Goal: Book appointment/travel/reservation

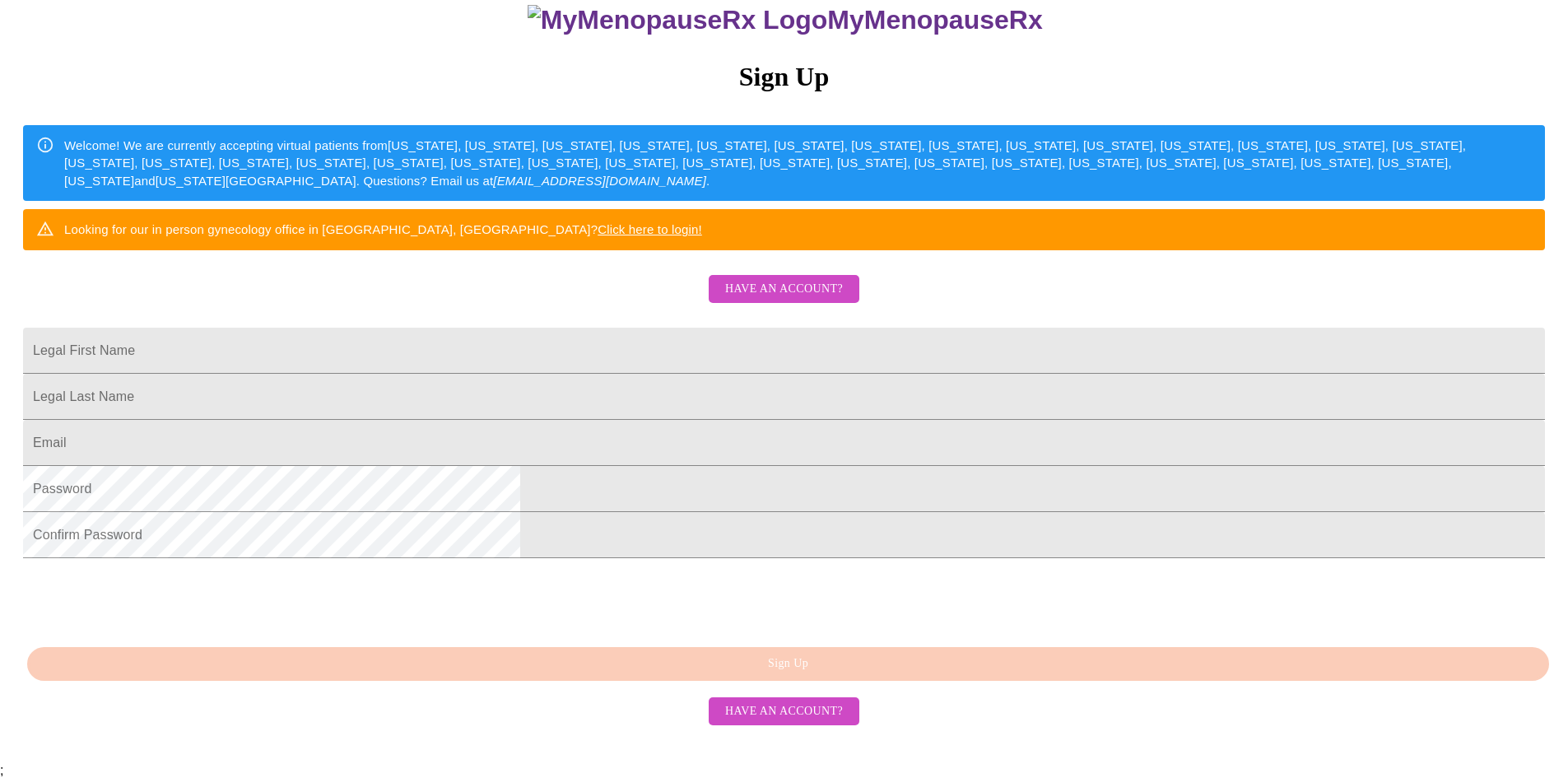
scroll to position [284, 0]
click at [584, 327] on input "Legal First Name" at bounding box center [784, 351] width 1522 height 46
type input "[EMAIL_ADDRESS][DOMAIN_NAME]"
click at [634, 384] on input "Legal First Name" at bounding box center [784, 397] width 1522 height 46
type input "Neal"
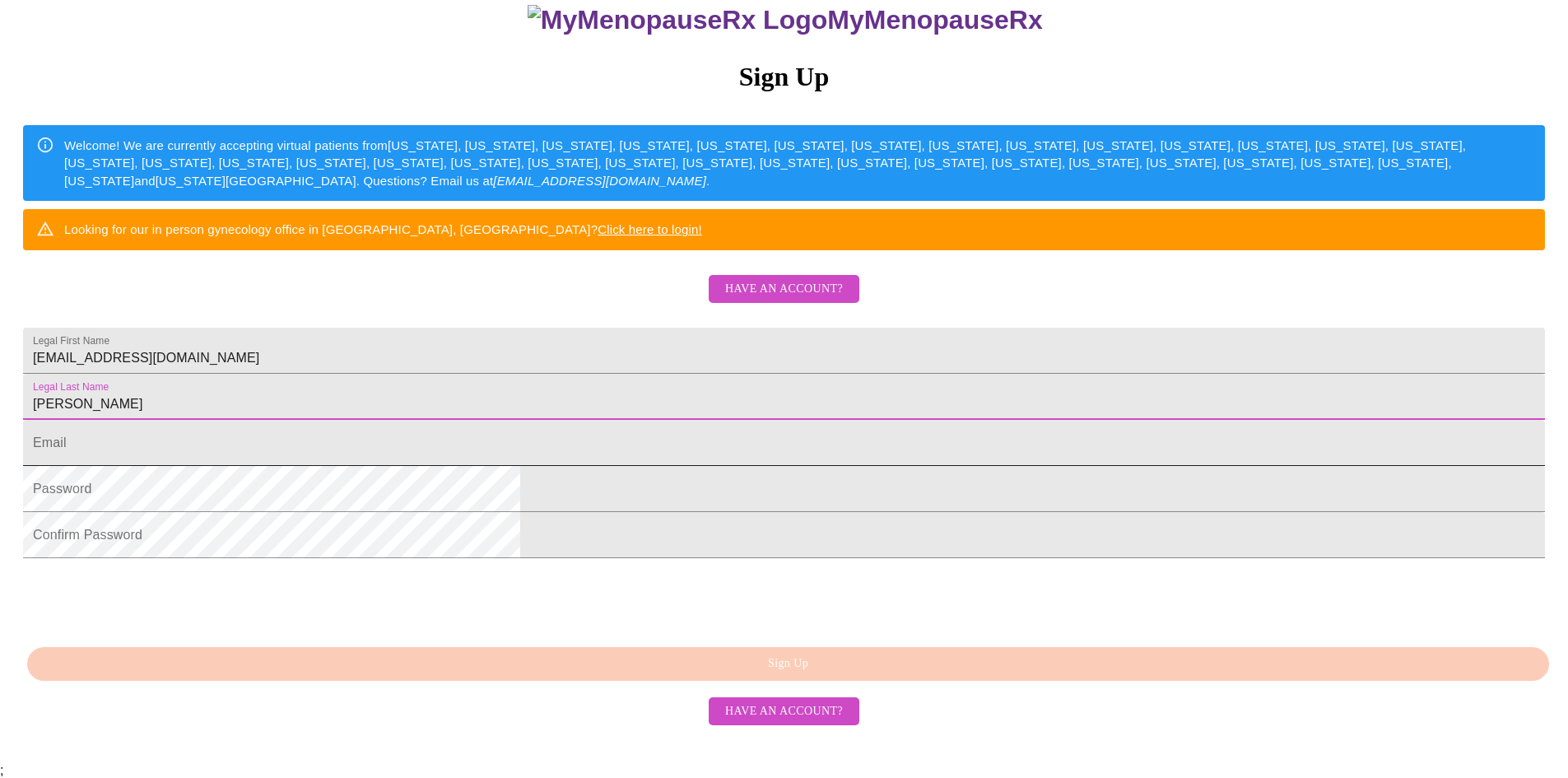
click at [639, 444] on input "Legal First Name" at bounding box center [784, 443] width 1522 height 46
drag, startPoint x: 720, startPoint y: 317, endPoint x: 468, endPoint y: 311, distance: 252.1
click at [468, 311] on div "MyMenopauseRx Sign Up Welcome! We are currently accepting virtual patients from…" at bounding box center [784, 289] width 1555 height 934
type input "[PERSON_NAME]"
click at [590, 443] on input "Legal First Name" at bounding box center [784, 443] width 1522 height 46
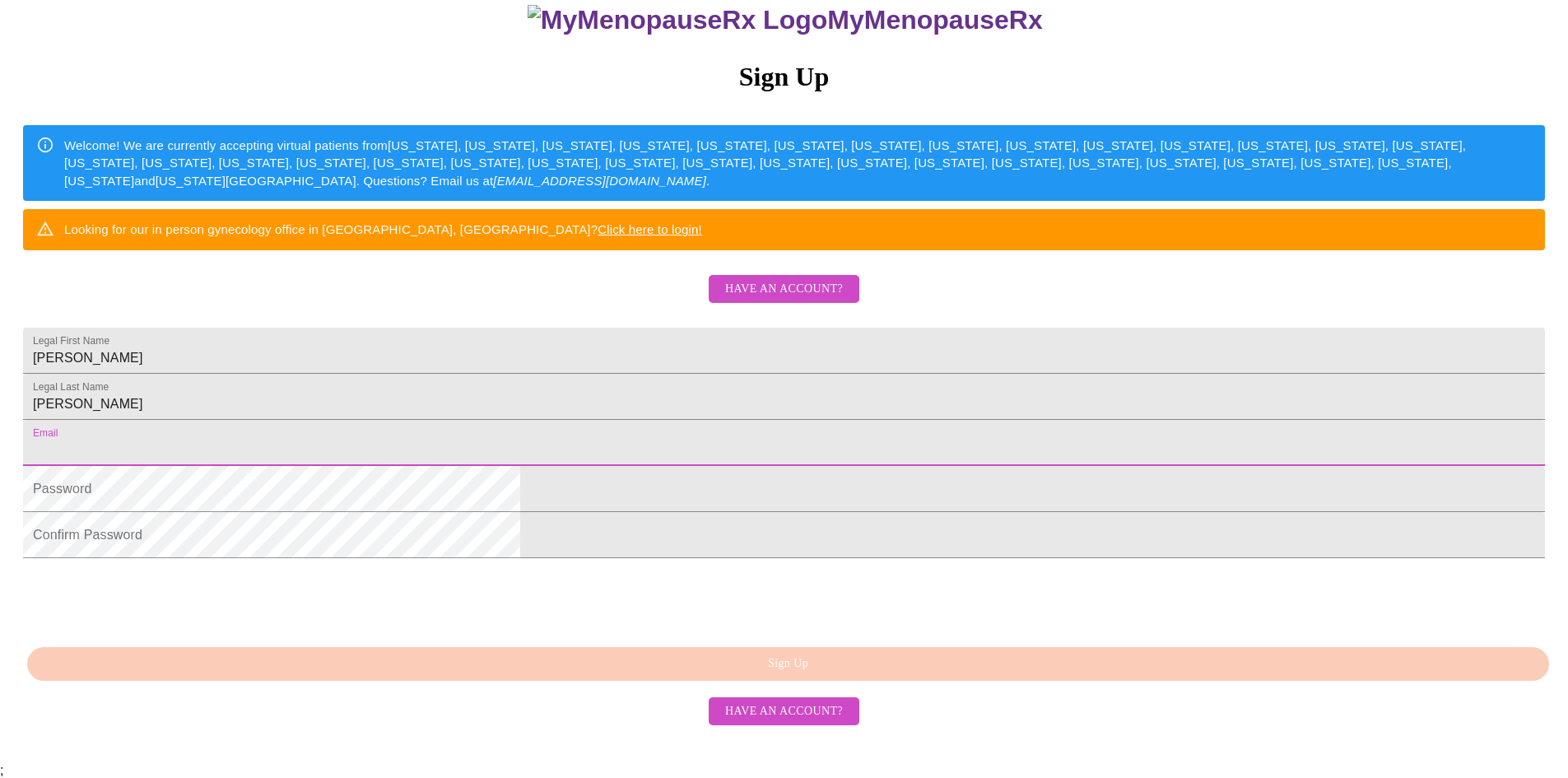
type input "[EMAIL_ADDRESS][DOMAIN_NAME]"
click at [613, 763] on div "Autofill ;" at bounding box center [784, 771] width 1568 height 15
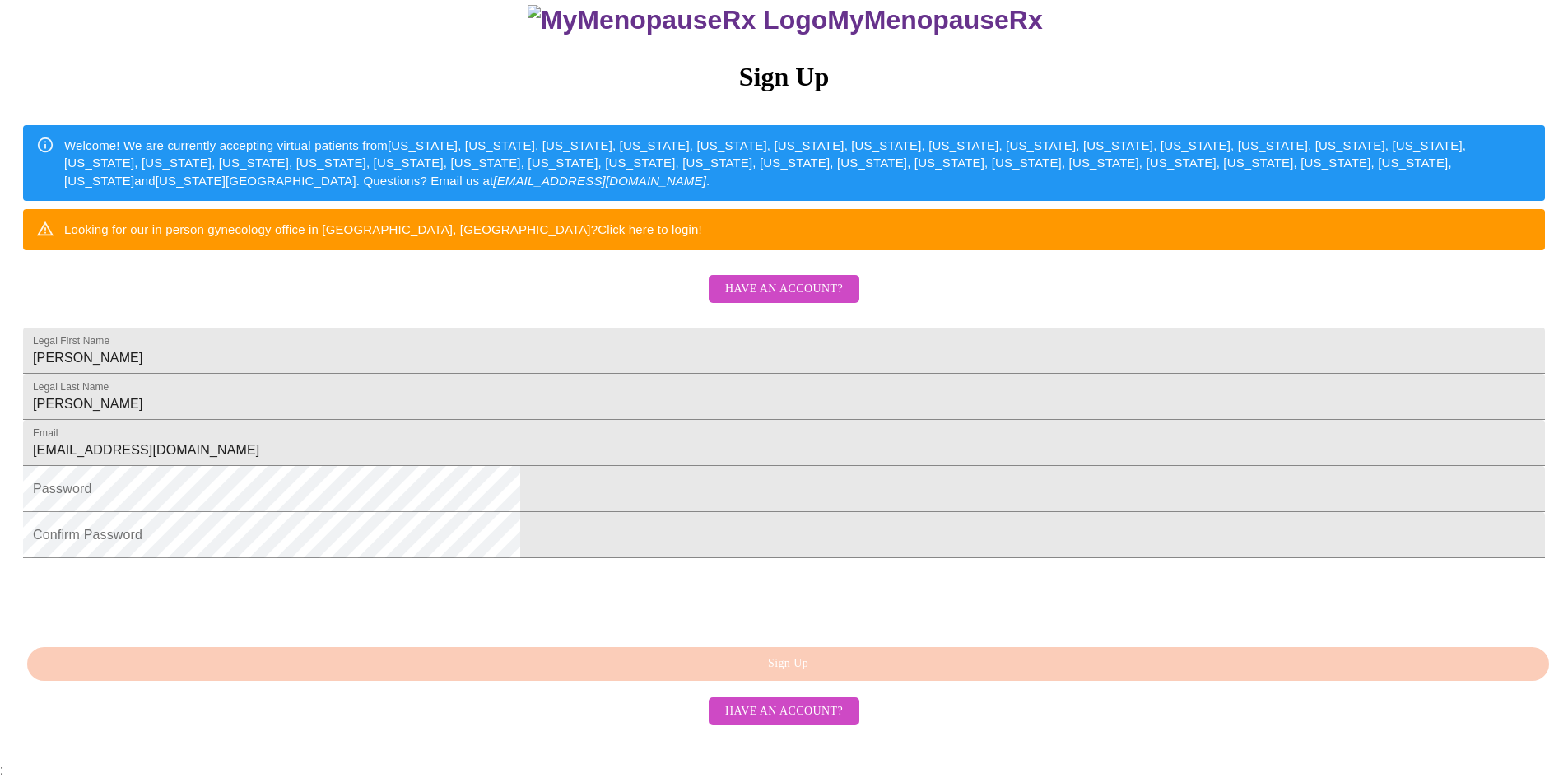
click at [593, 763] on div "Autofill ;" at bounding box center [784, 771] width 1568 height 15
click at [555, 763] on div "Autofill ;" at bounding box center [784, 771] width 1568 height 15
click at [655, 763] on div "Autofill ;" at bounding box center [784, 771] width 1568 height 15
click at [653, 763] on div "Autofill ;" at bounding box center [784, 771] width 1568 height 15
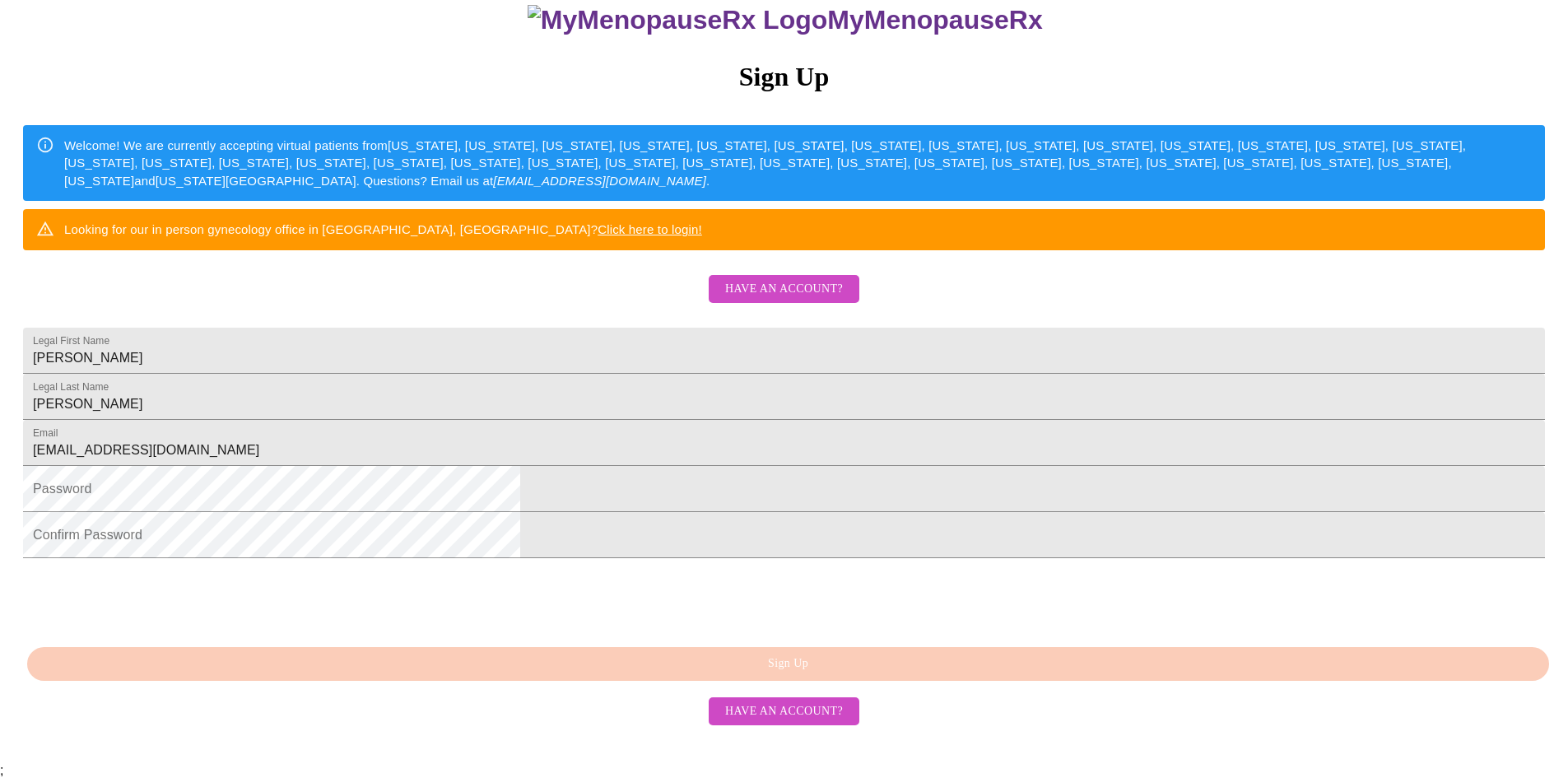
click at [652, 763] on div "Autofill ;" at bounding box center [784, 771] width 1568 height 15
click at [576, 763] on div "Autofill ;" at bounding box center [784, 771] width 1568 height 15
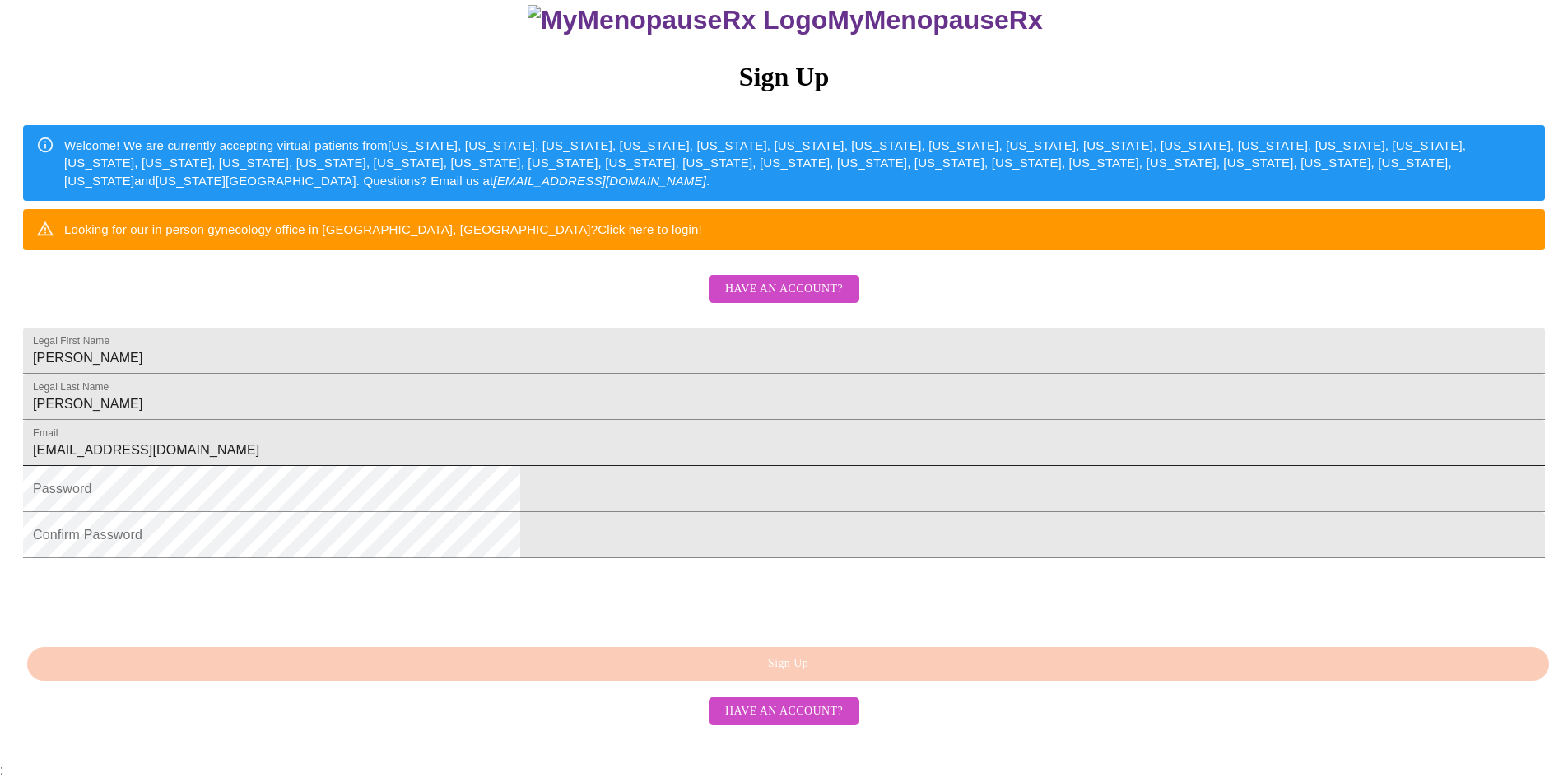
scroll to position [247, 0]
click at [588, 763] on div "Autofill ;" at bounding box center [784, 771] width 1568 height 15
click at [585, 763] on div "Autofill ;" at bounding box center [784, 771] width 1568 height 15
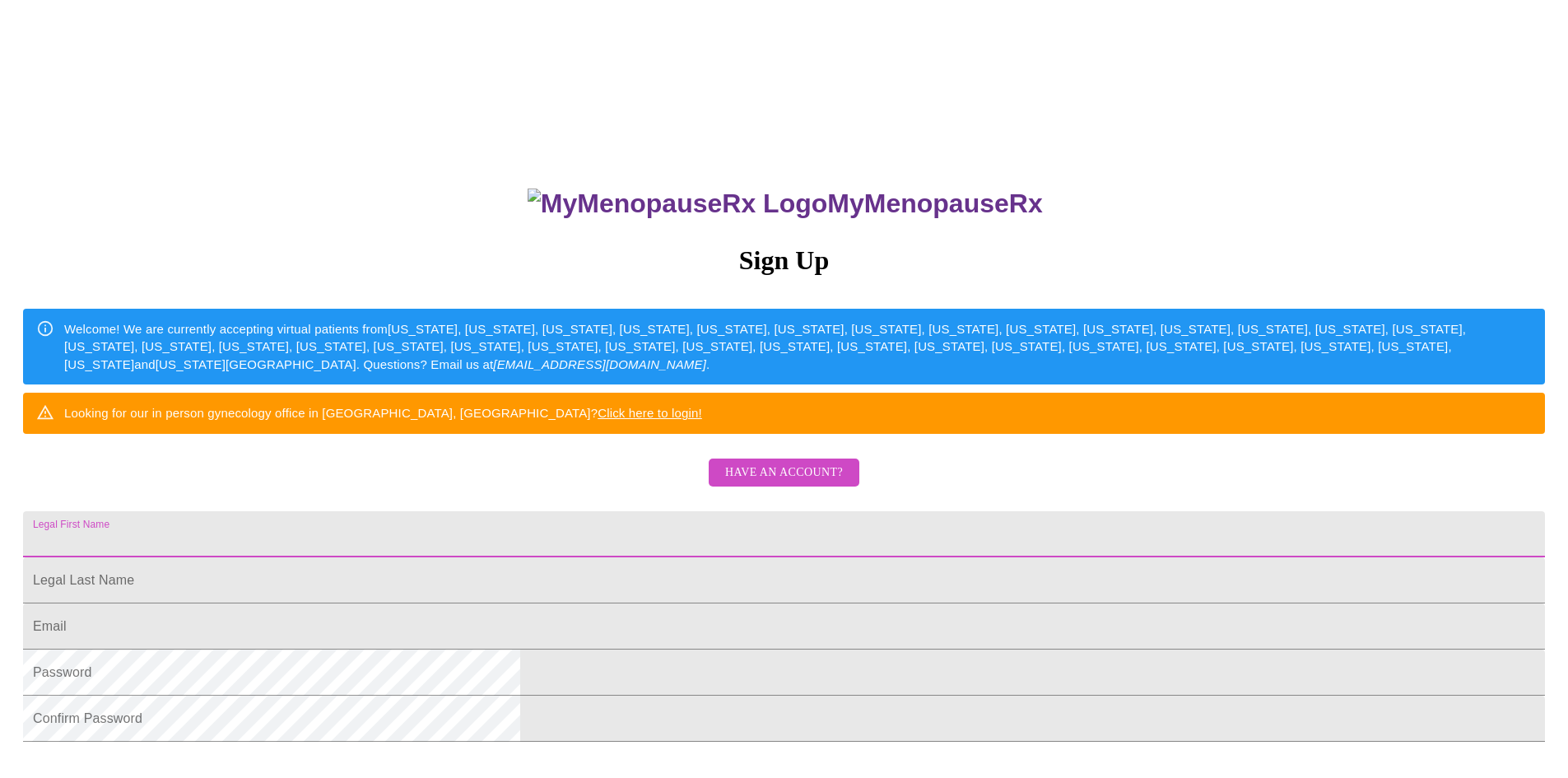
click at [697, 557] on input "Legal First Name" at bounding box center [784, 534] width 1522 height 46
type input "[PERSON_NAME]"
click at [588, 604] on input "Legal First Name" at bounding box center [784, 580] width 1522 height 46
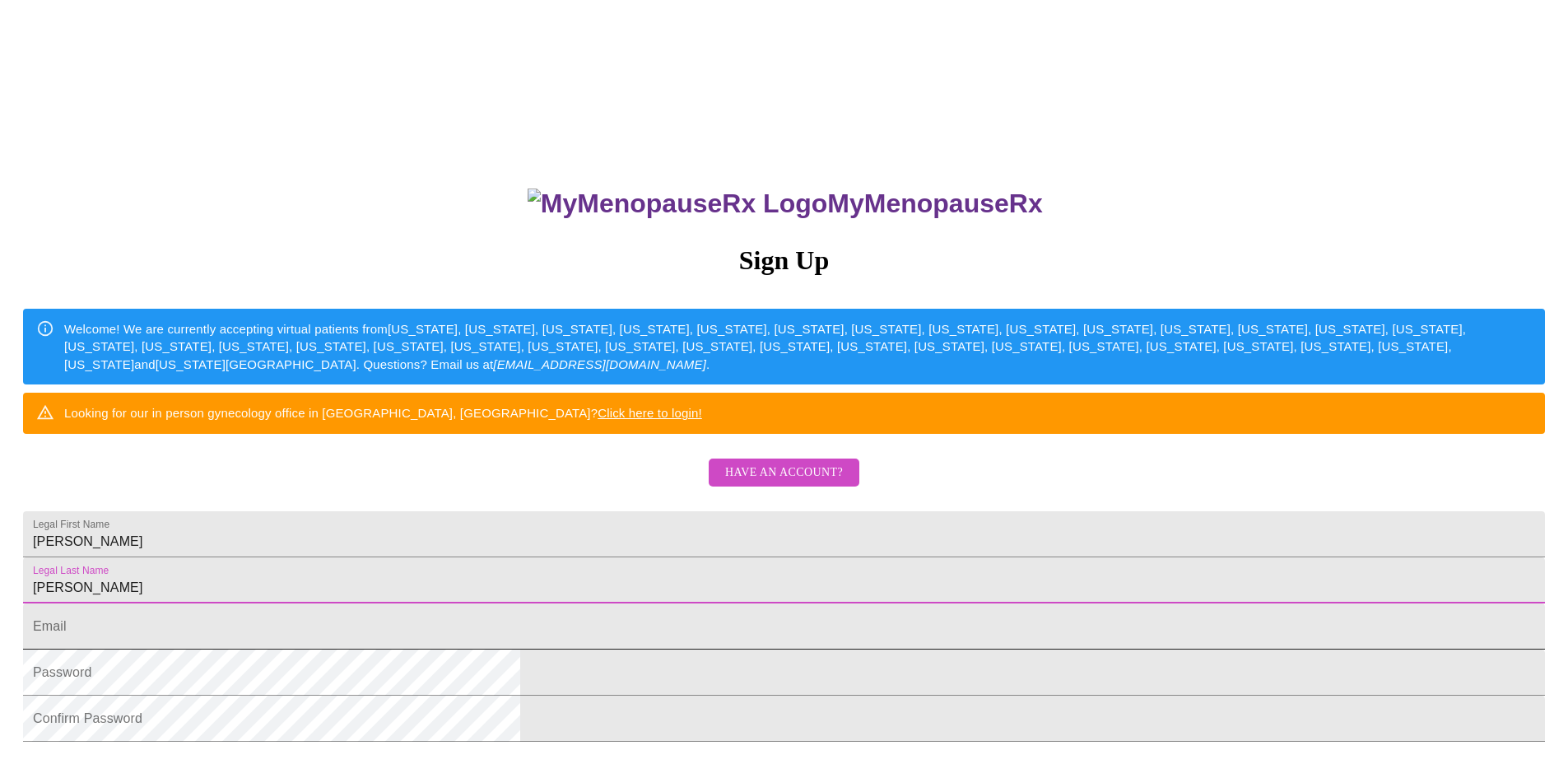
type input "[PERSON_NAME]"
click at [593, 649] on input "Legal First Name" at bounding box center [784, 627] width 1522 height 46
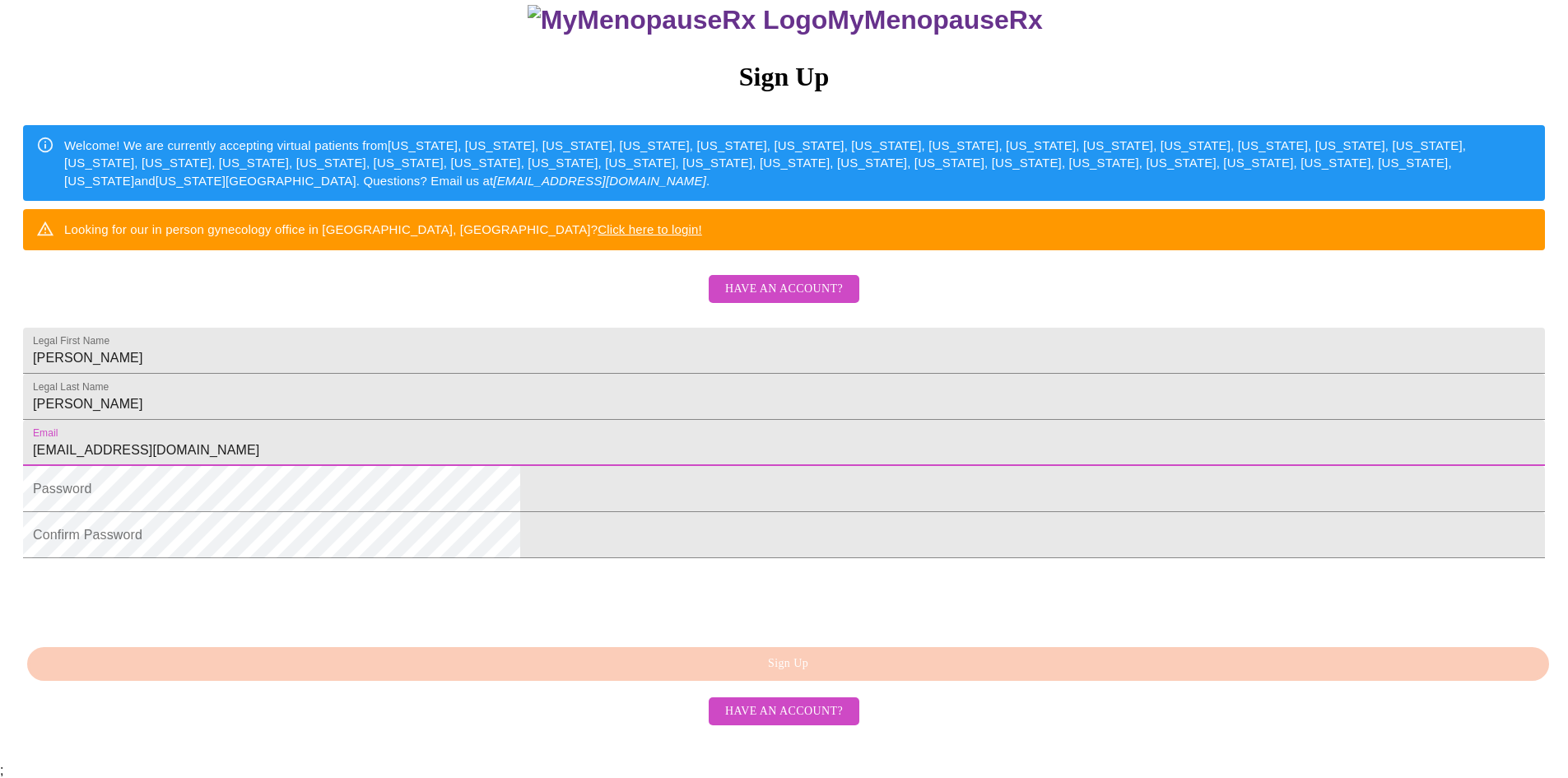
scroll to position [284, 0]
type input "[EMAIL_ADDRESS][DOMAIN_NAME]"
click at [774, 763] on div "Autofill ;" at bounding box center [784, 771] width 1568 height 15
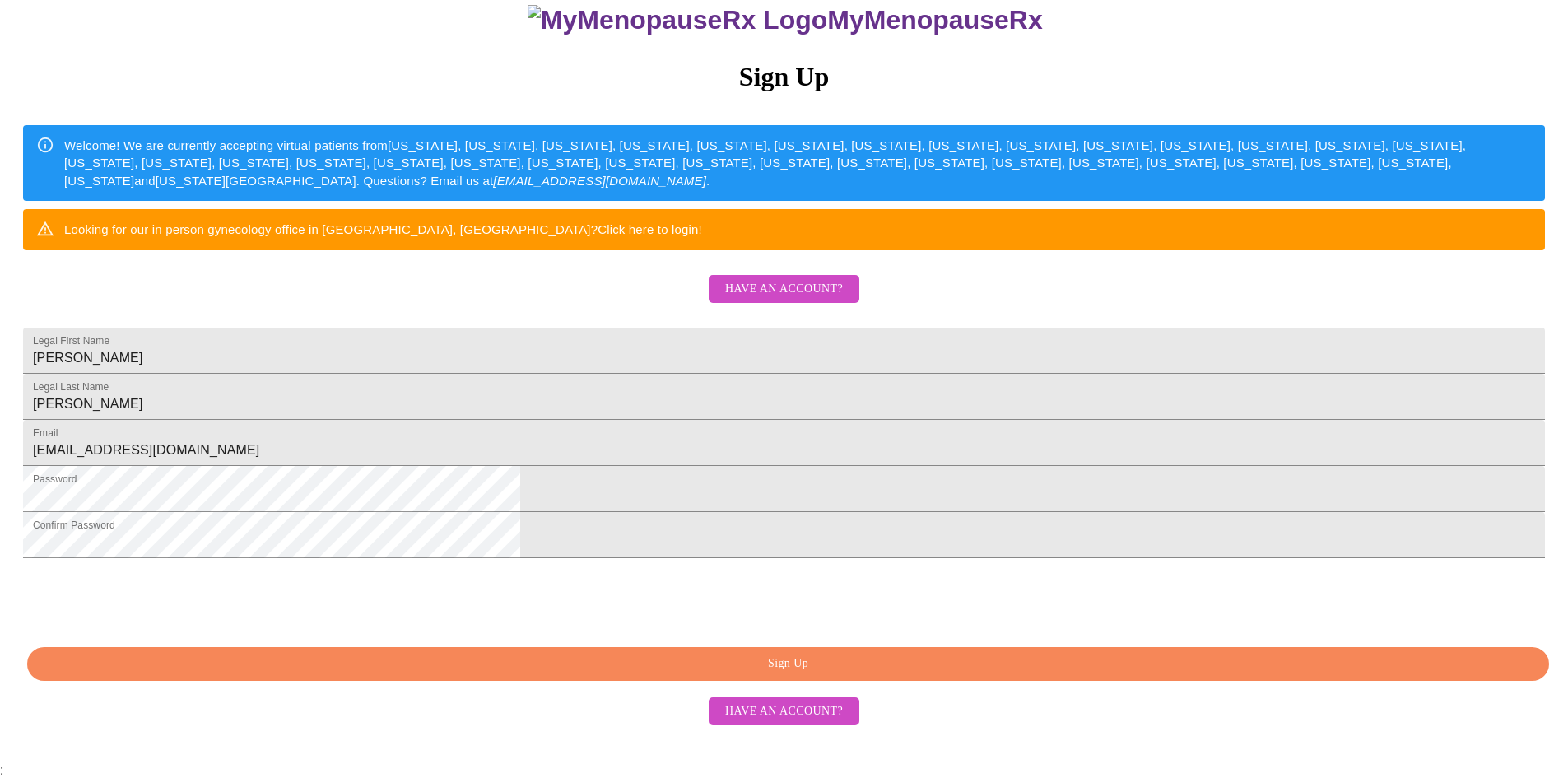
click at [810, 674] on span "Sign Up" at bounding box center [788, 664] width 1485 height 20
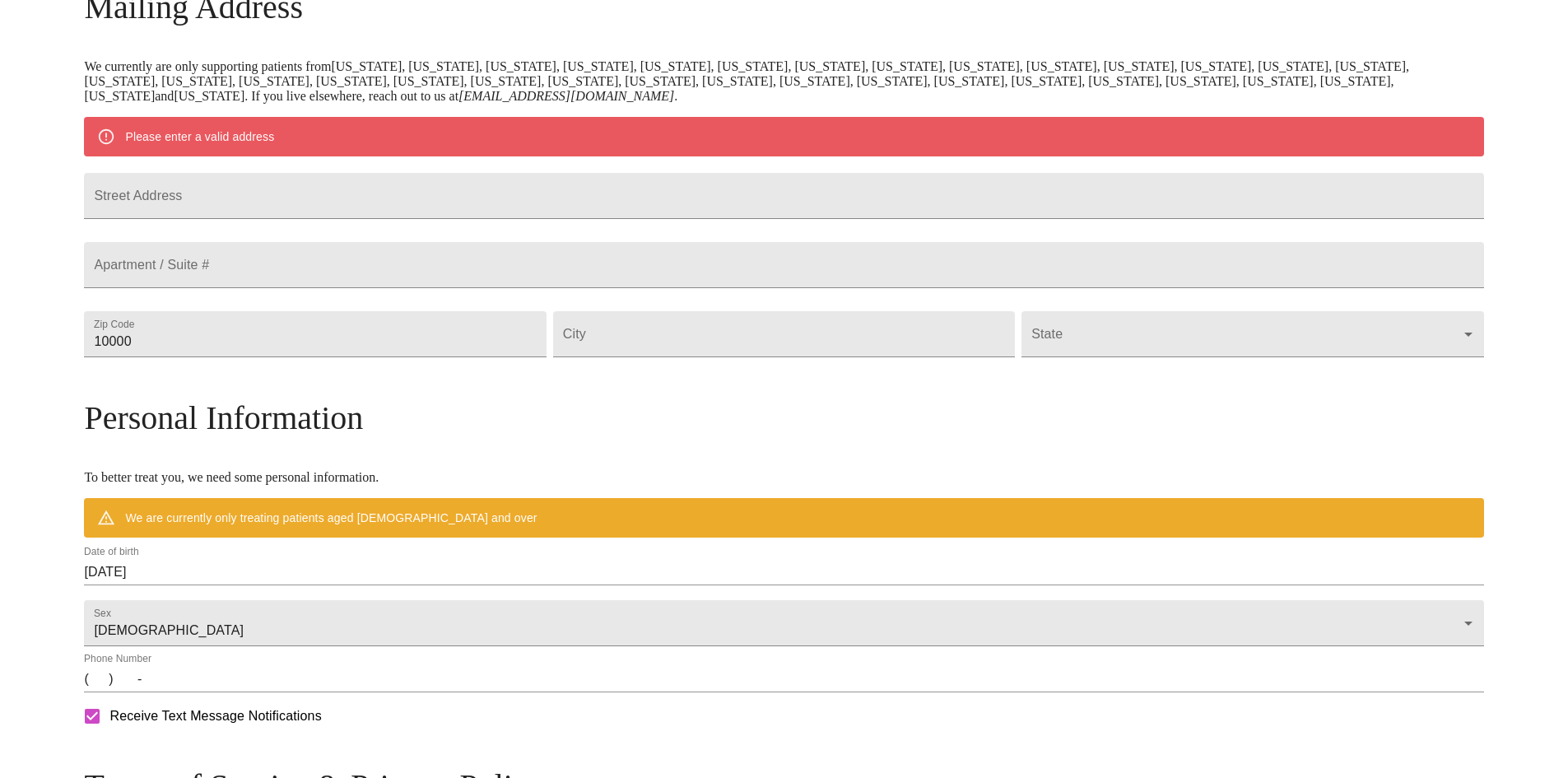
scroll to position [220, 0]
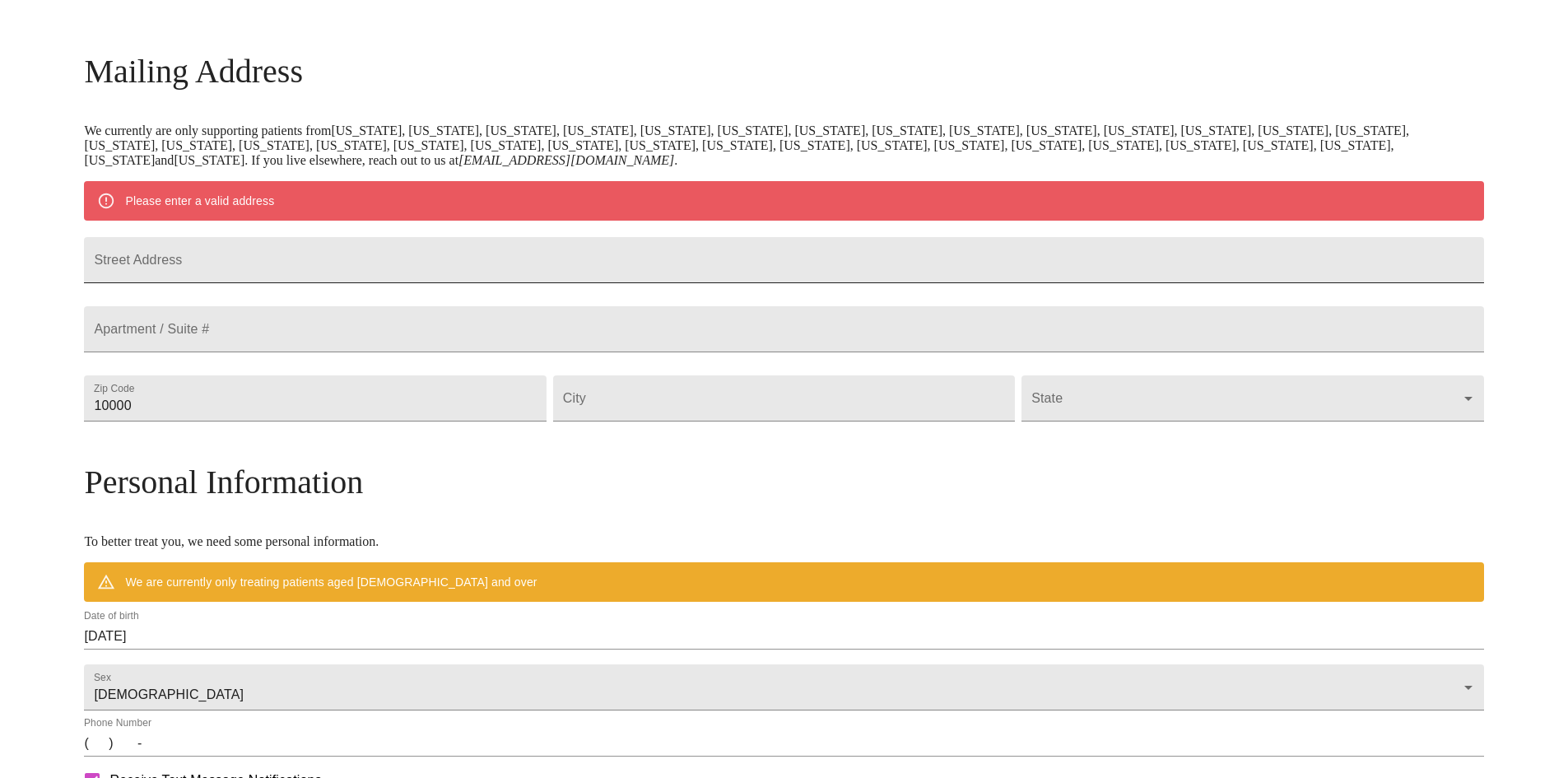
click at [482, 274] on input "Street Address" at bounding box center [784, 261] width 1399 height 46
type input "[STREET_ADDRESS]"
drag, startPoint x: 380, startPoint y: 445, endPoint x: 187, endPoint y: 443, distance: 193.0
click at [185, 443] on div "MyMenopauseRx Welcome to MyMenopauseRx Since it's your first time here, you'll …" at bounding box center [784, 428] width 1399 height 1283
type input "30019"
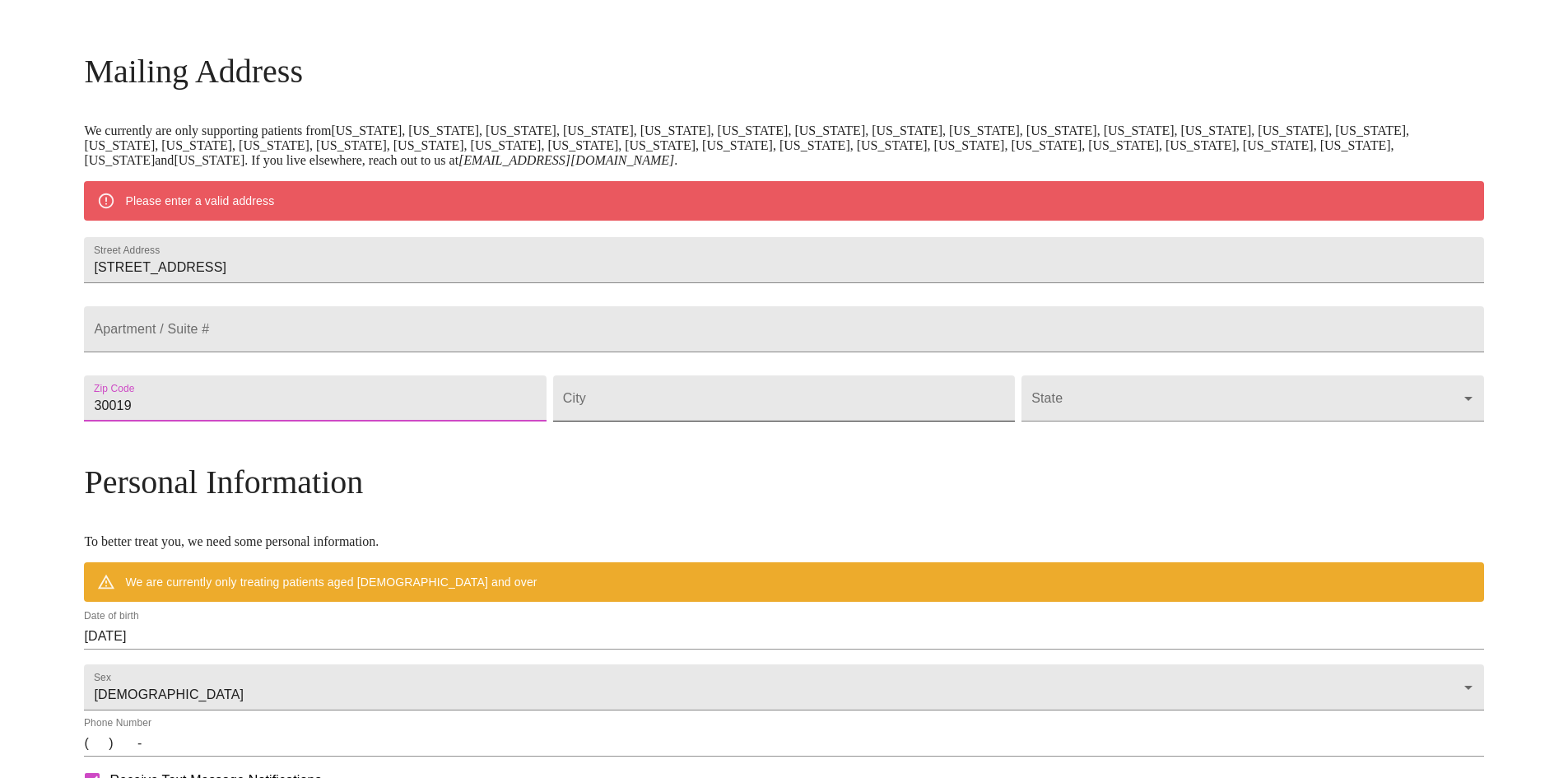
click at [651, 422] on input "Street Address" at bounding box center [784, 399] width 462 height 46
type input "Dacula"
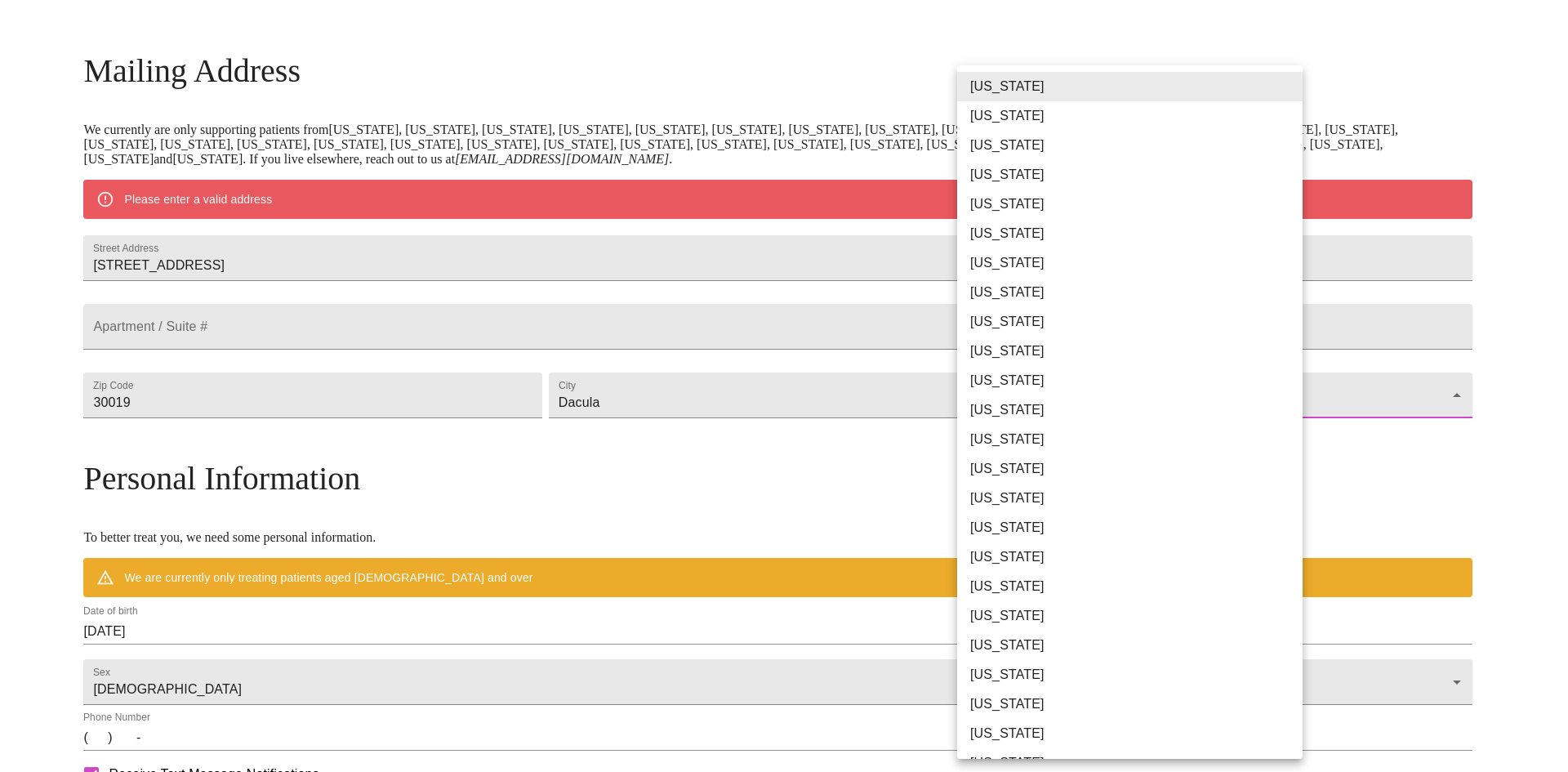
click at [1018, 426] on body "MyMenopauseRx Welcome to MyMenopauseRx Since it's your first time here, you'll …" at bounding box center [784, 425] width 1555 height 1273
click at [1004, 349] on li "[US_STATE]" at bounding box center [1136, 351] width 358 height 29
type input "[US_STATE]"
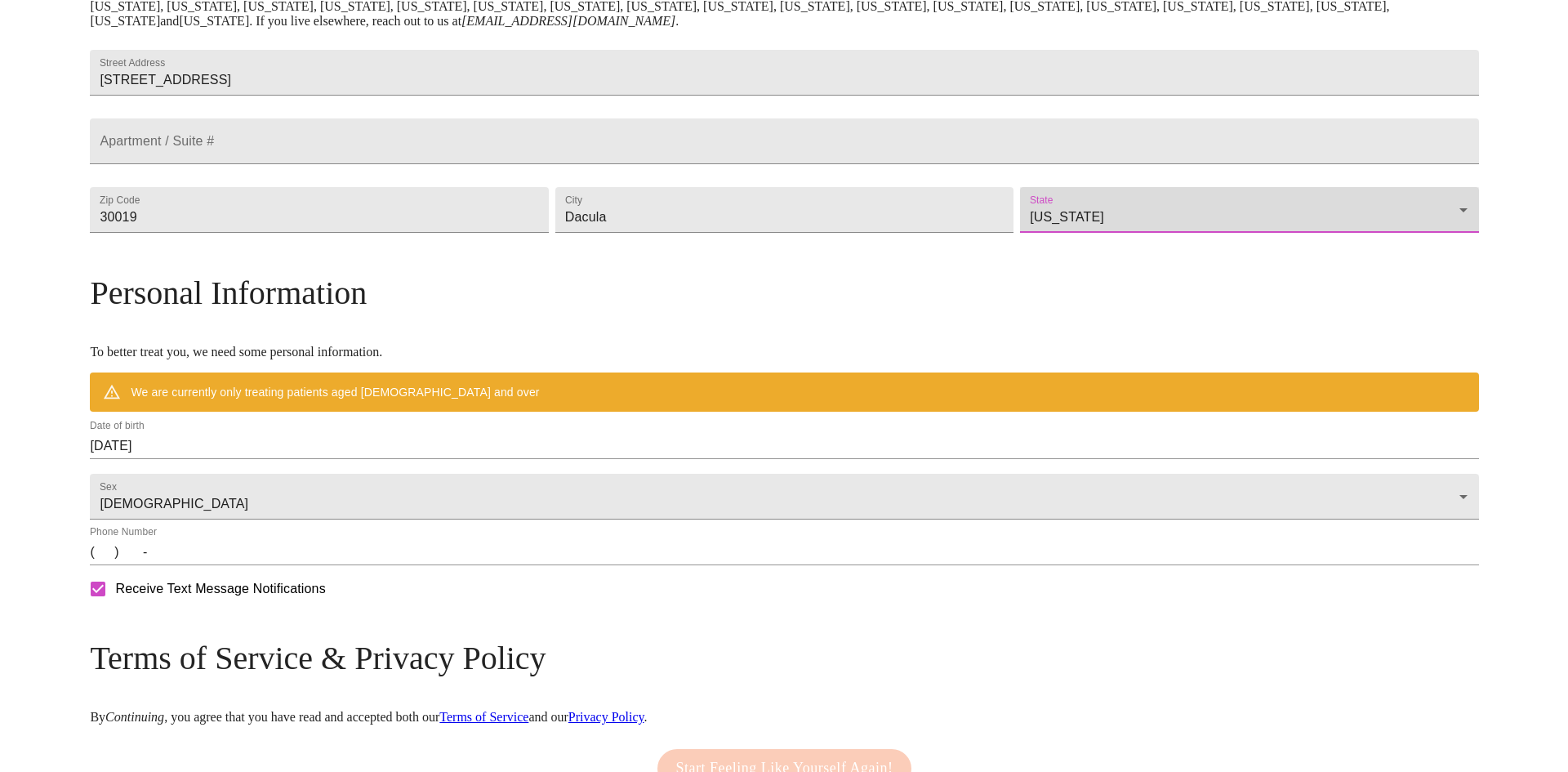
scroll to position [382, 0]
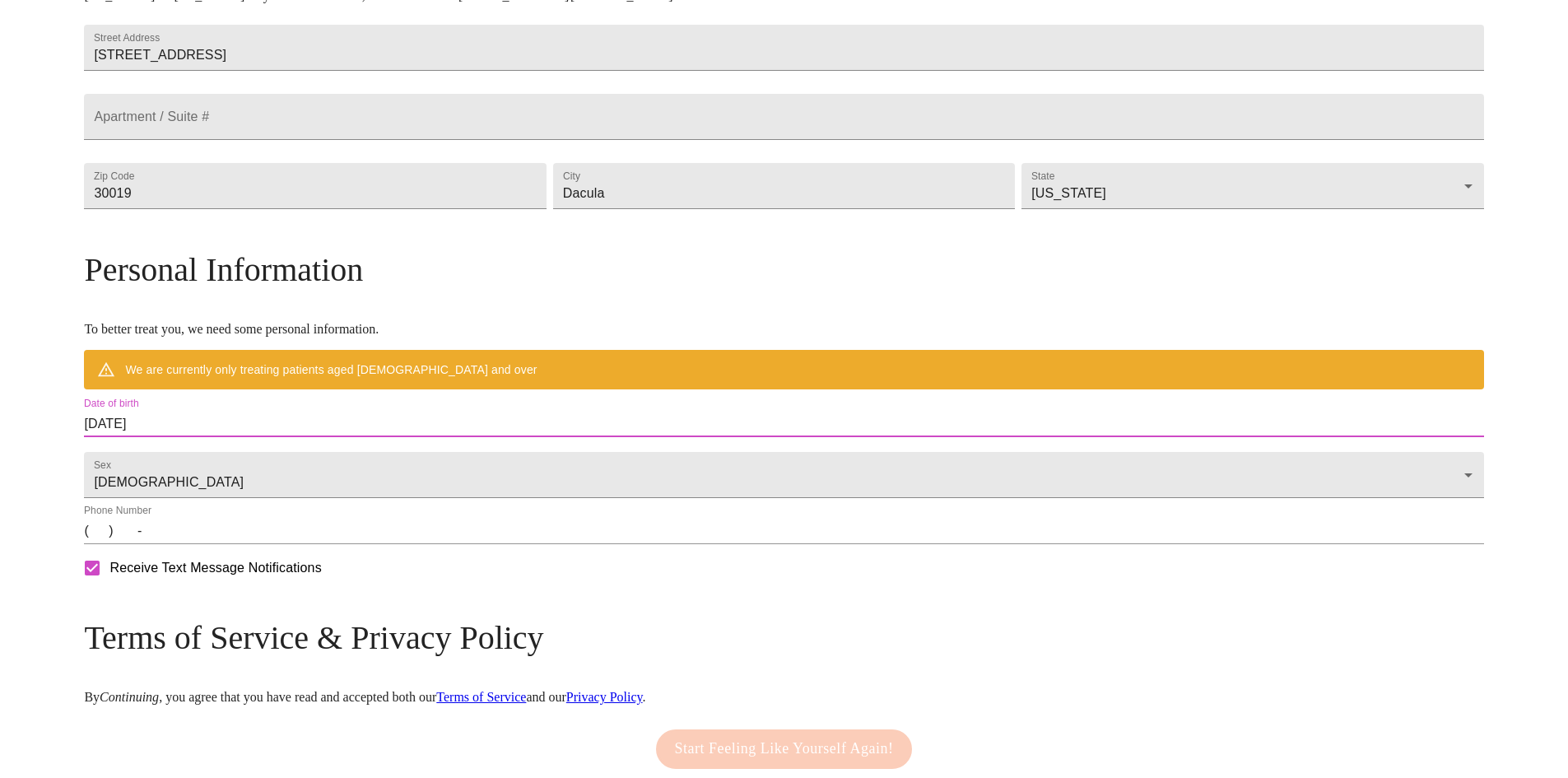
click at [363, 437] on input "[DATE]" at bounding box center [784, 424] width 1399 height 26
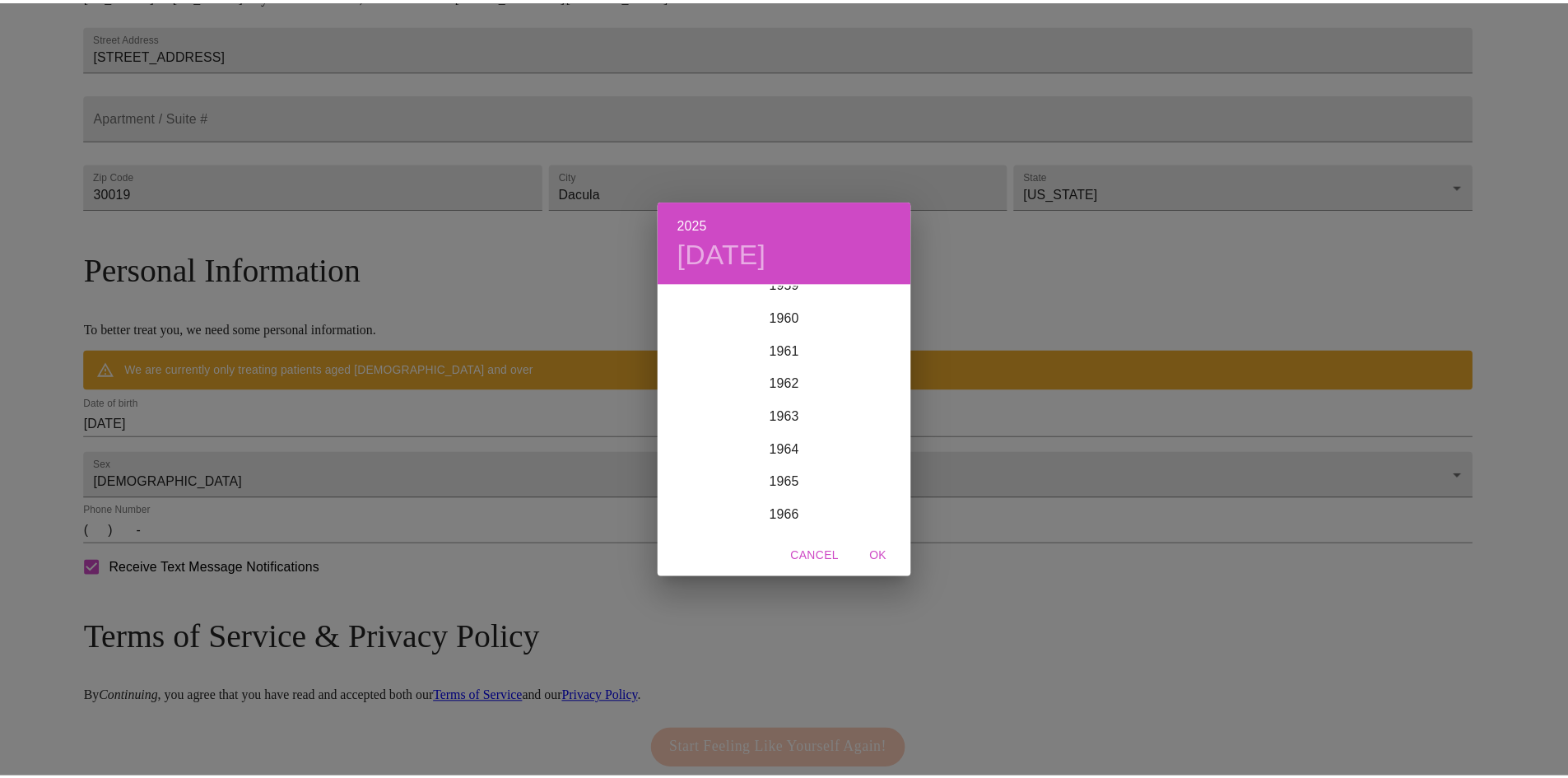
scroll to position [2074, 0]
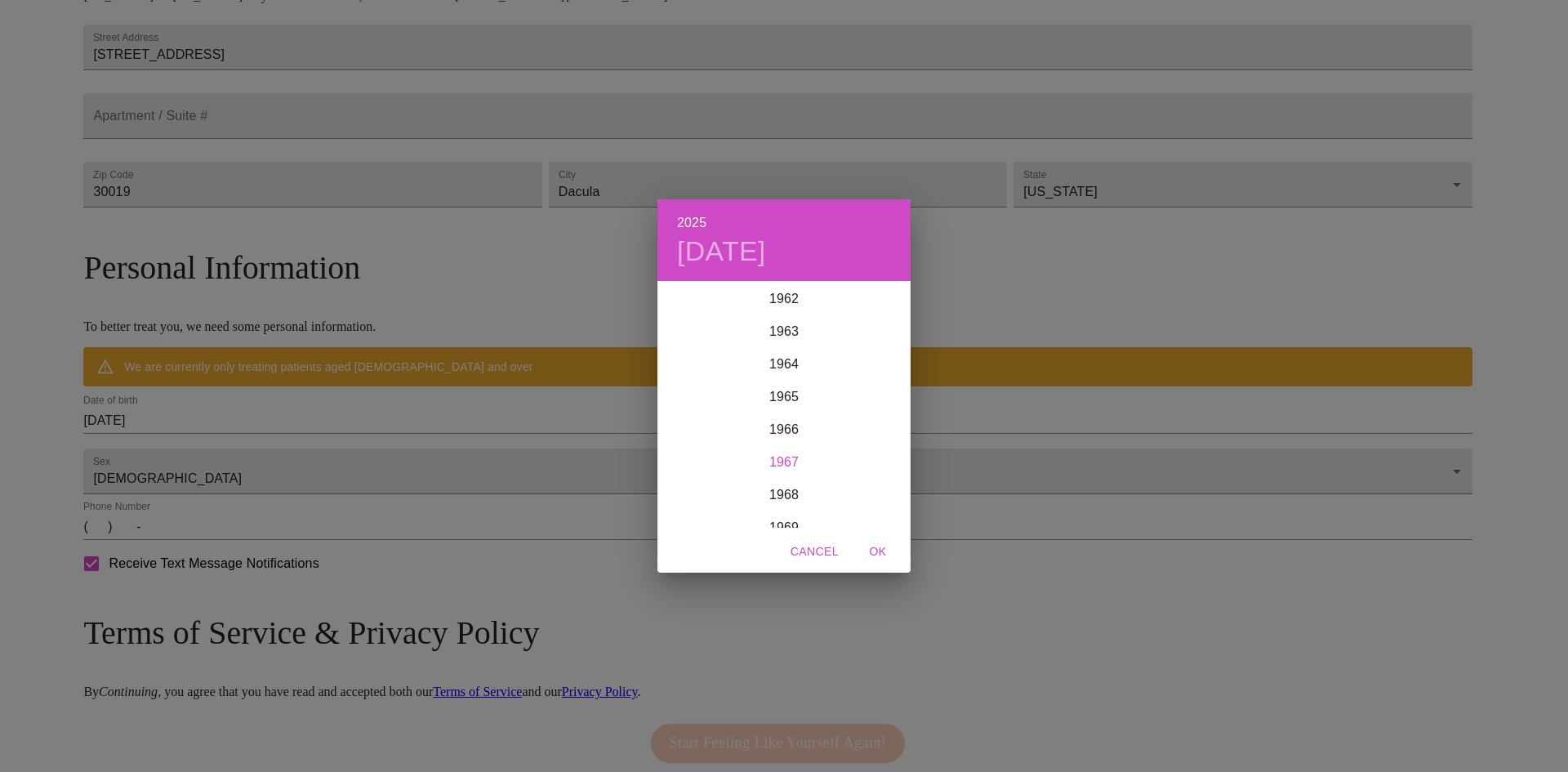
click at [774, 461] on div "1967" at bounding box center [784, 463] width 253 height 33
click at [869, 499] on div "Dec" at bounding box center [868, 497] width 84 height 62
click at [693, 426] on p "10" at bounding box center [686, 427] width 13 height 17
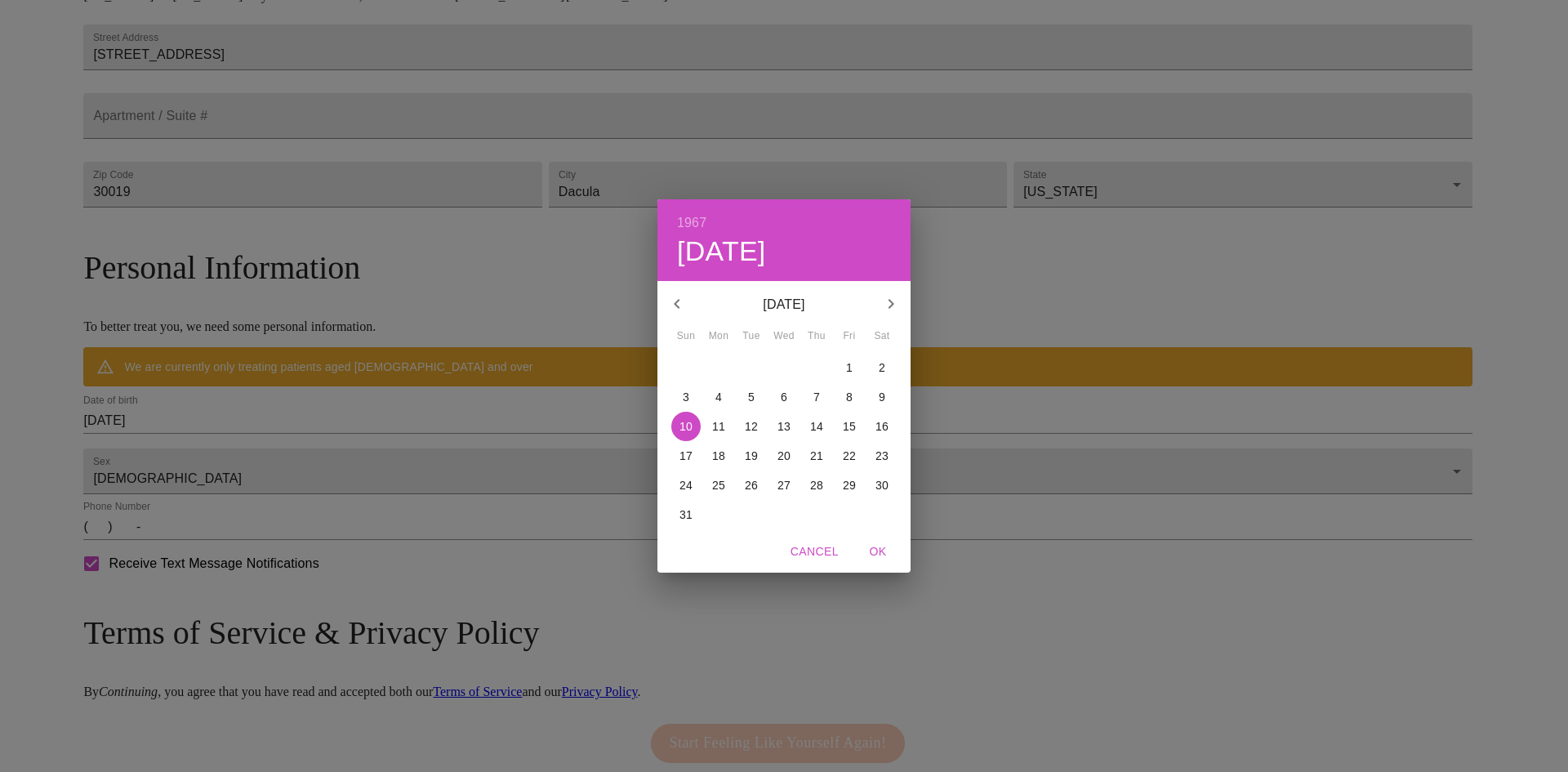
click at [882, 551] on span "OK" at bounding box center [878, 552] width 40 height 20
type input "[DATE]"
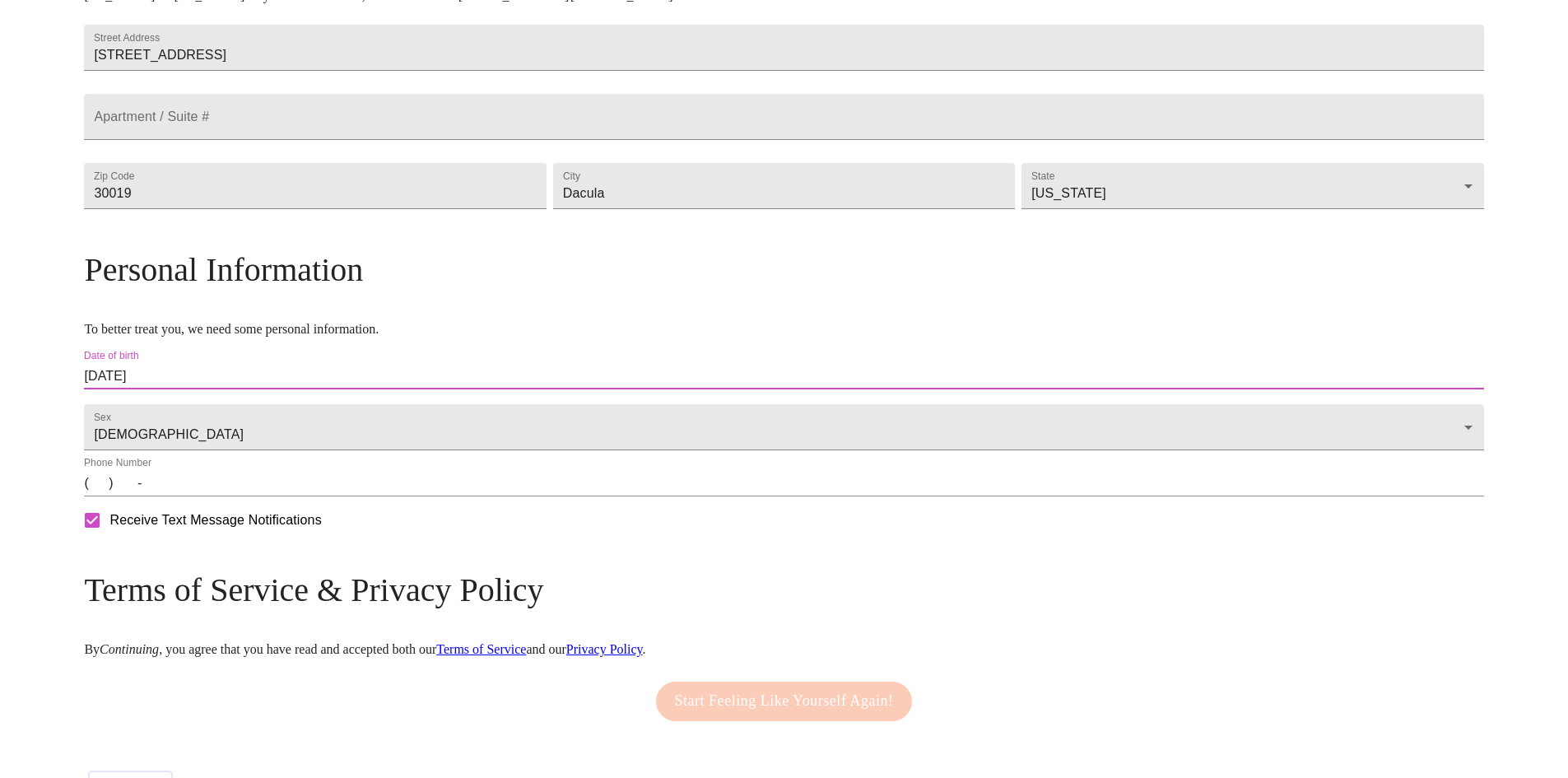
click at [268, 496] on input "(   )    -" at bounding box center [784, 483] width 1399 height 26
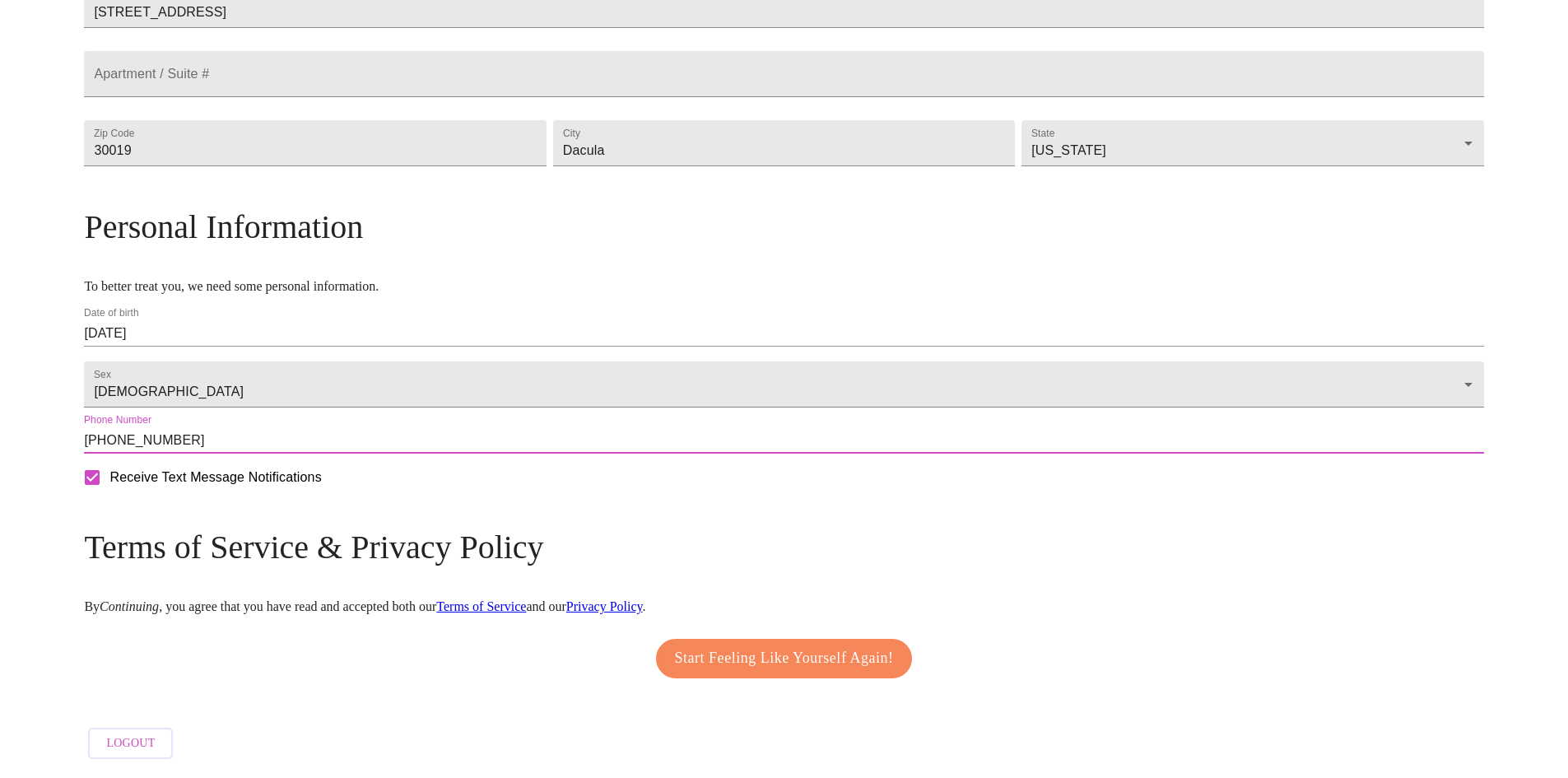
scroll to position [470, 0]
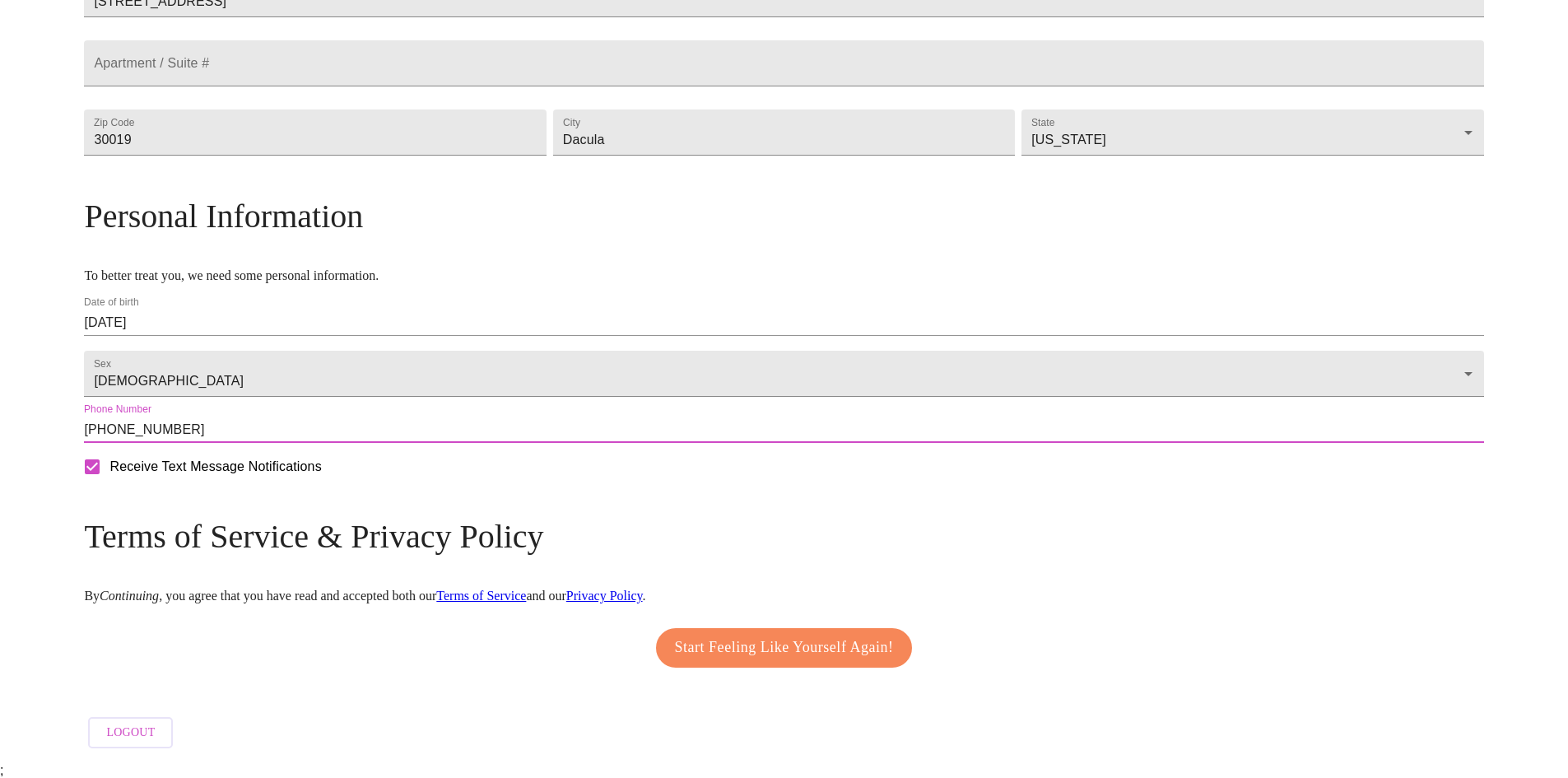
type input "[PHONE_NUMBER]"
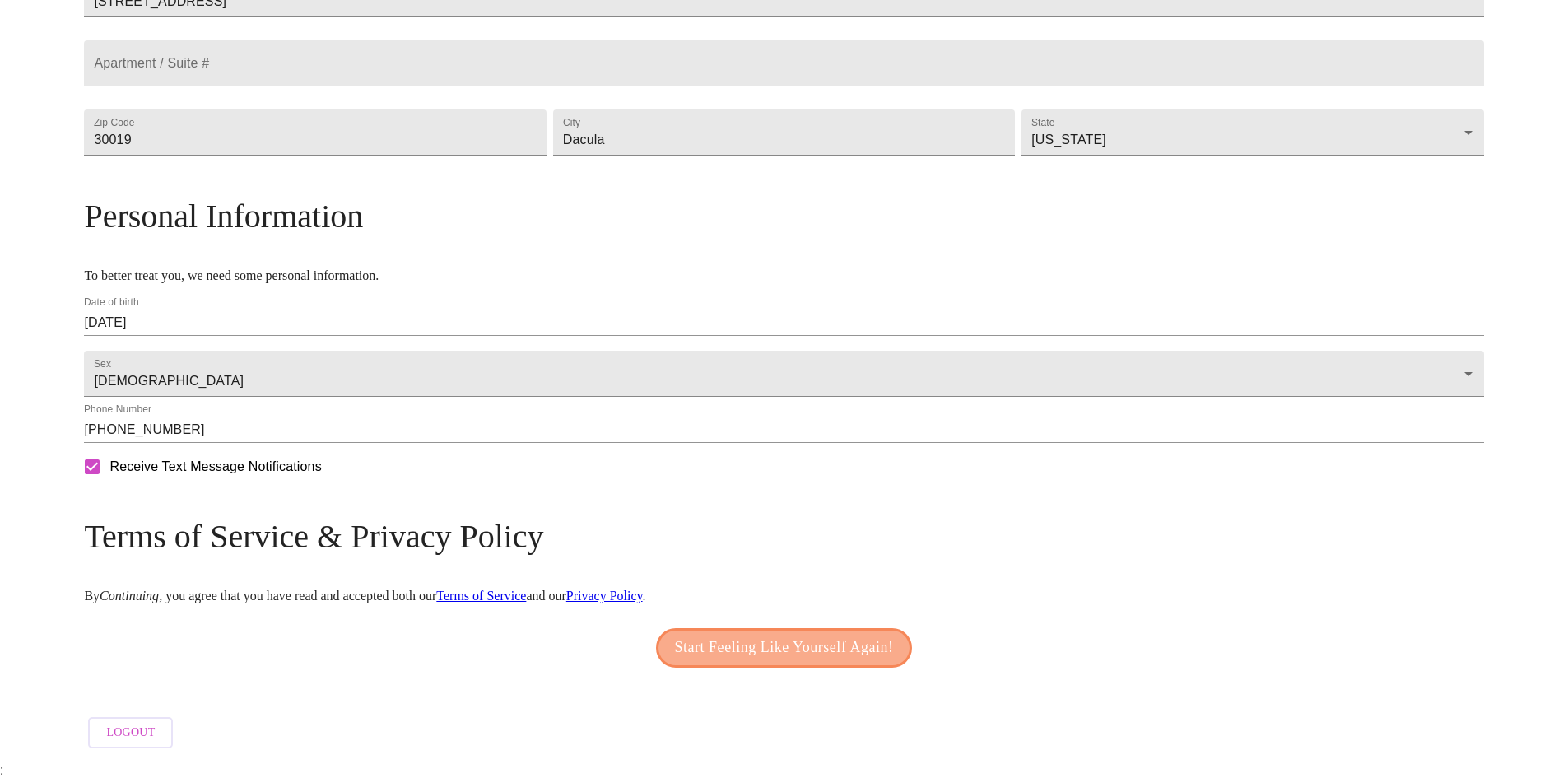
click at [724, 659] on span "Start Feeling Like Yourself Again!" at bounding box center [784, 647] width 219 height 26
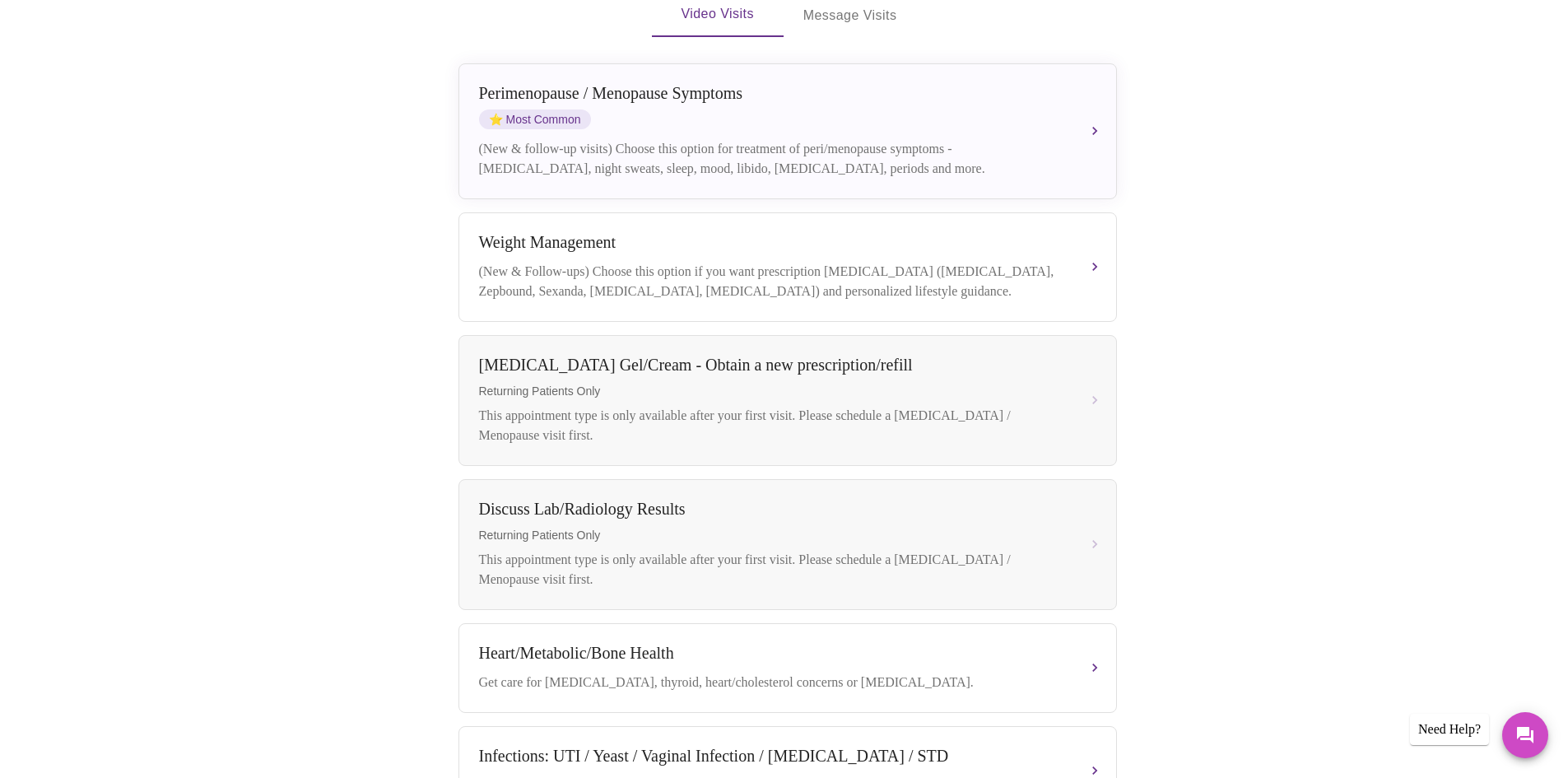
scroll to position [217, 0]
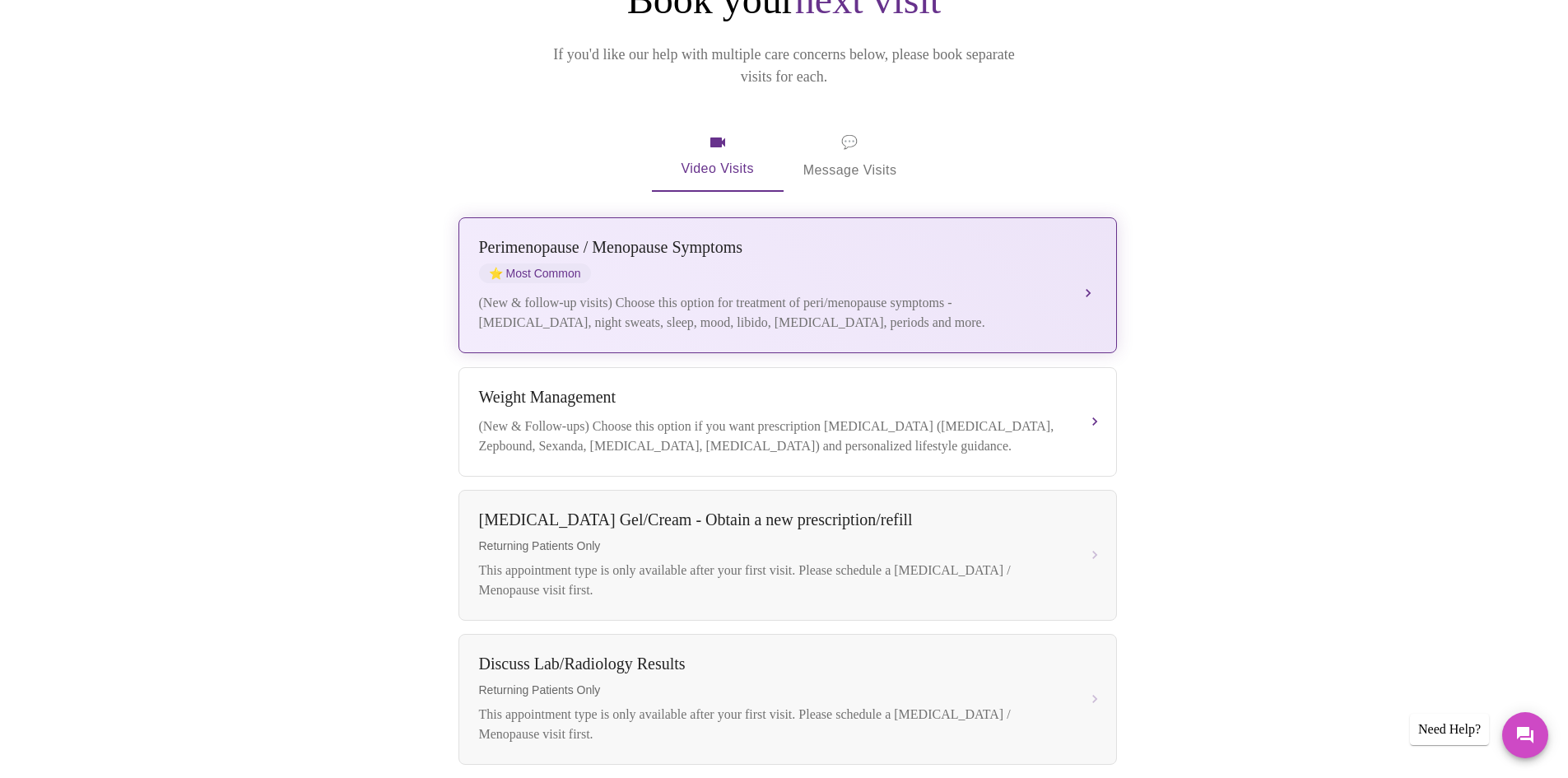
click at [728, 293] on div "(New & follow-up visits) Choose this option for treatment of peri/menopause sym…" at bounding box center [771, 312] width 584 height 40
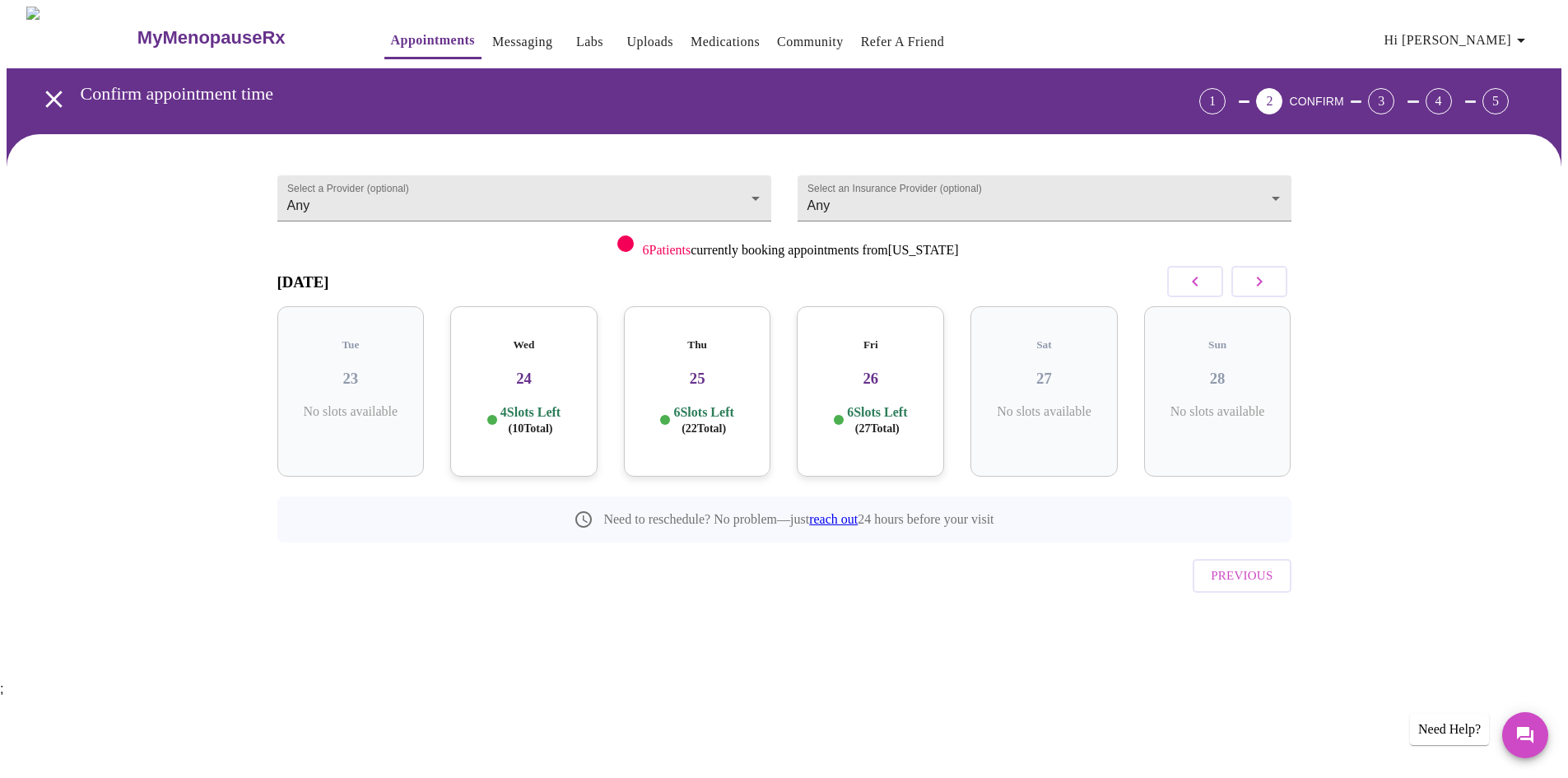
click at [524, 404] on p "4 Slots Left ( 10 Total)" at bounding box center [530, 420] width 60 height 32
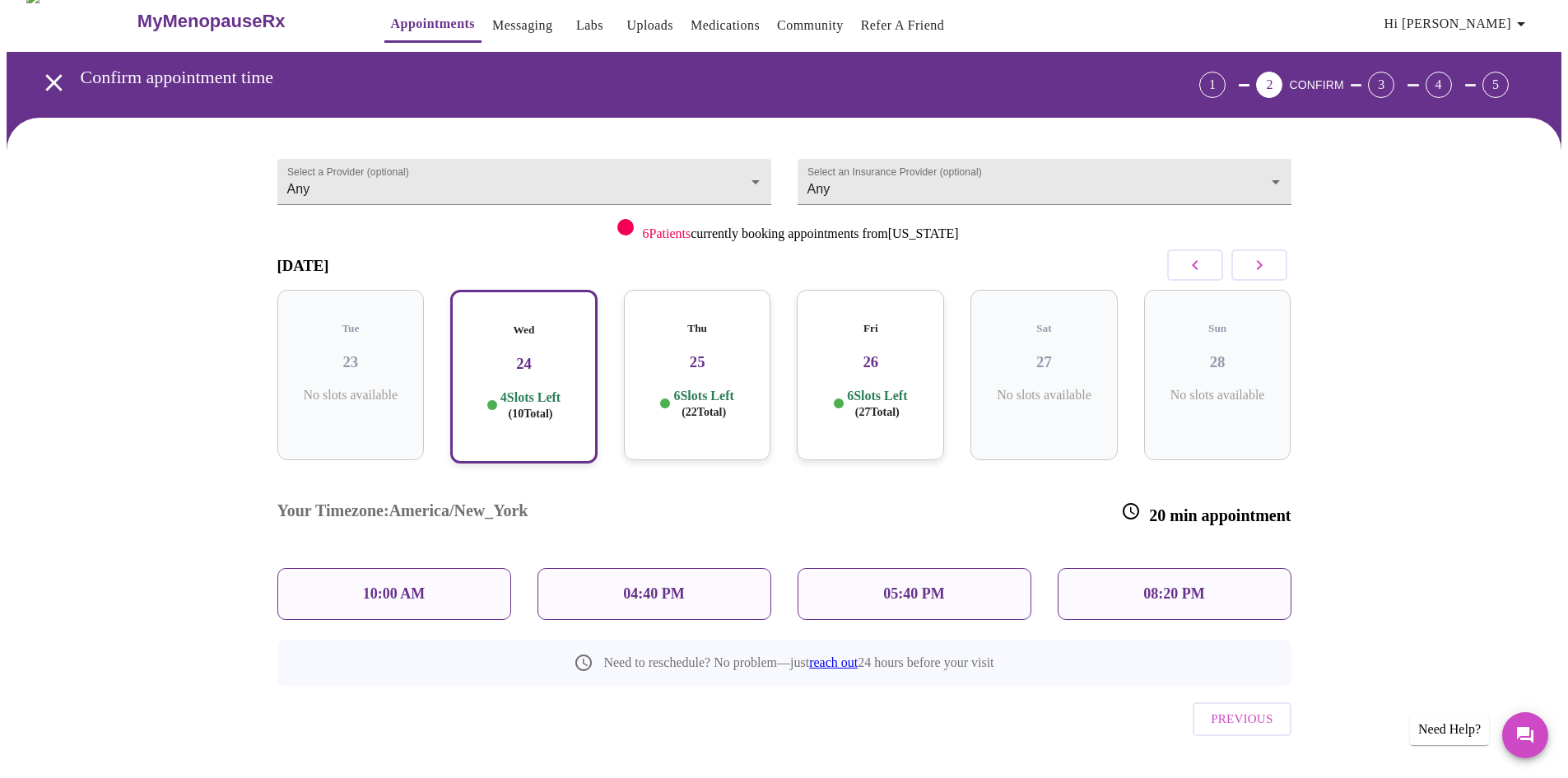
click at [427, 568] on div "10:00 AM" at bounding box center [394, 594] width 234 height 52
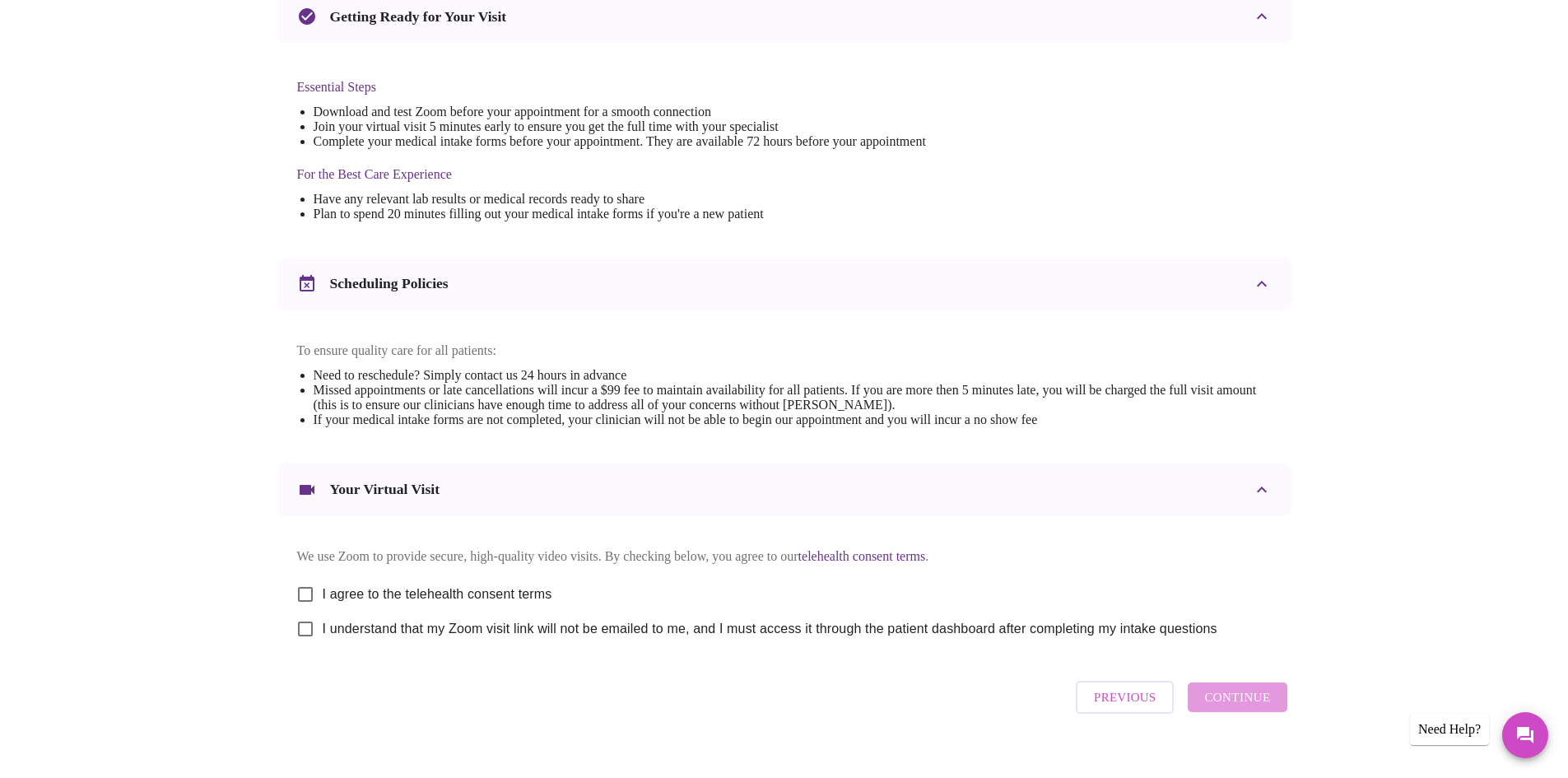
scroll to position [415, 0]
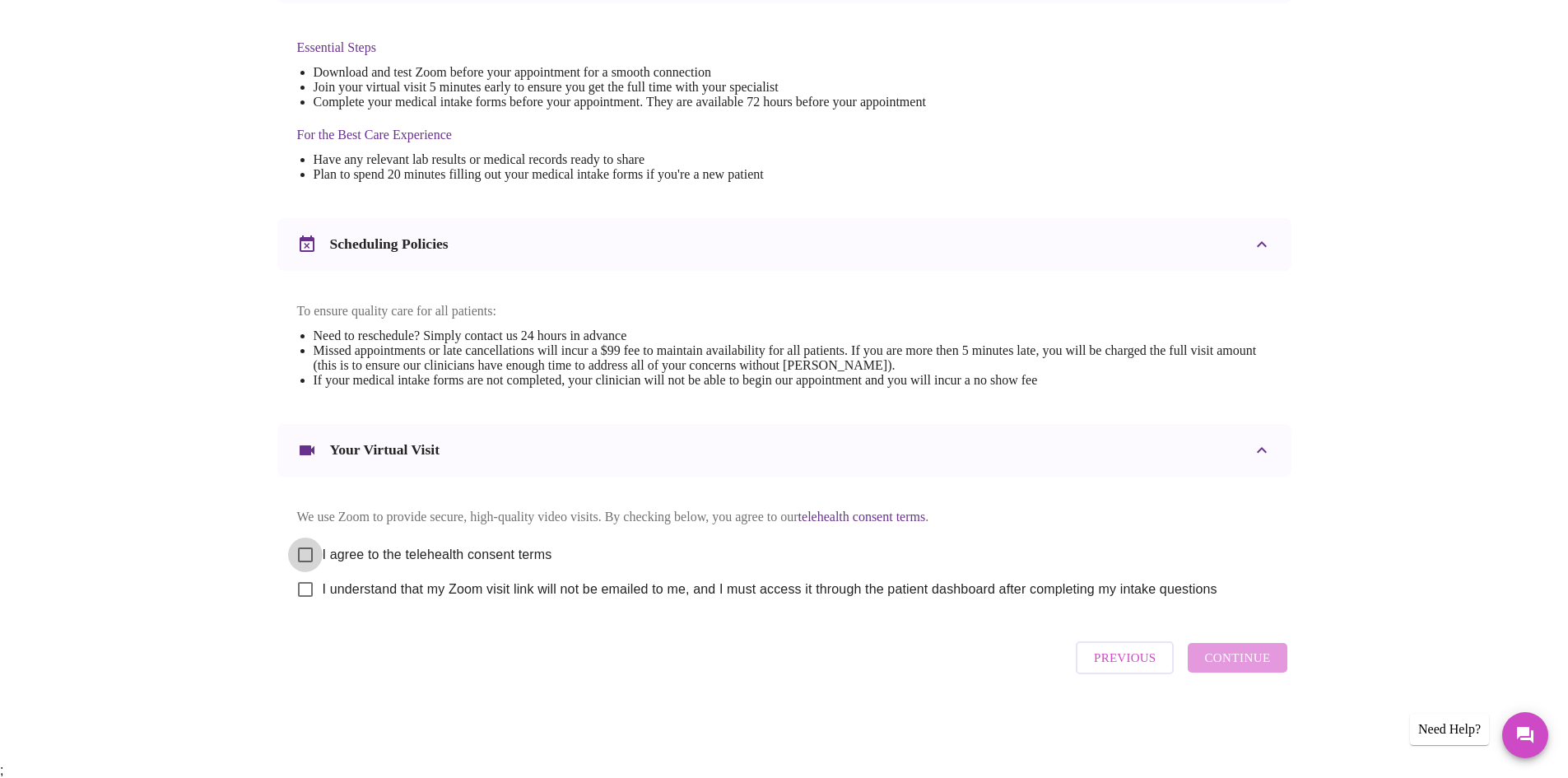
click at [300, 568] on input "I agree to the telehealth consent terms" at bounding box center [305, 555] width 34 height 34
checkbox input "true"
click at [1265, 672] on div "Previous Continue" at bounding box center [1181, 657] width 219 height 49
click at [308, 606] on input "I understand that my Zoom visit link will not be emailed to me, and I must acce…" at bounding box center [305, 589] width 34 height 34
checkbox input "true"
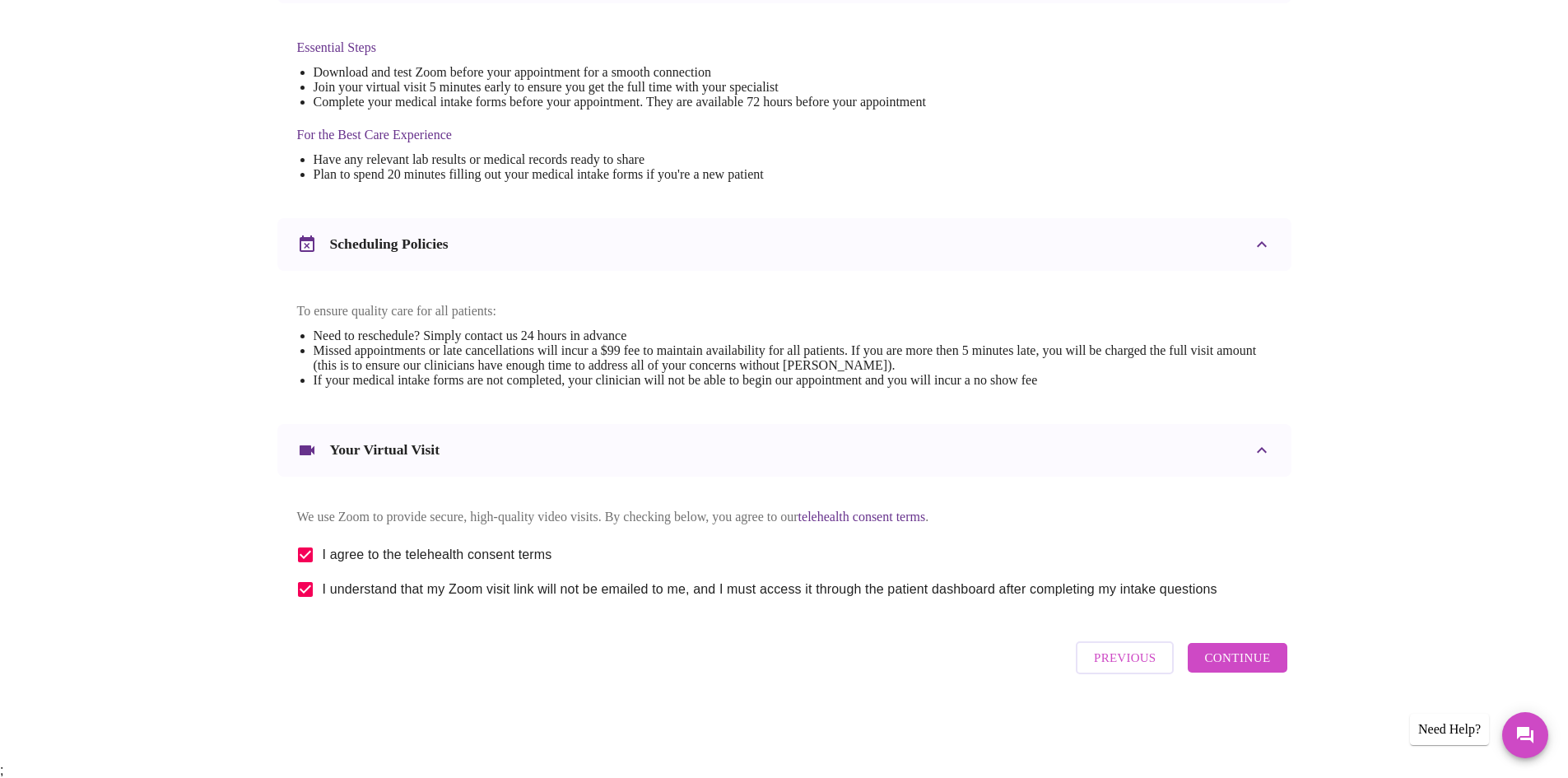
click at [1244, 669] on span "Continue" at bounding box center [1237, 657] width 66 height 21
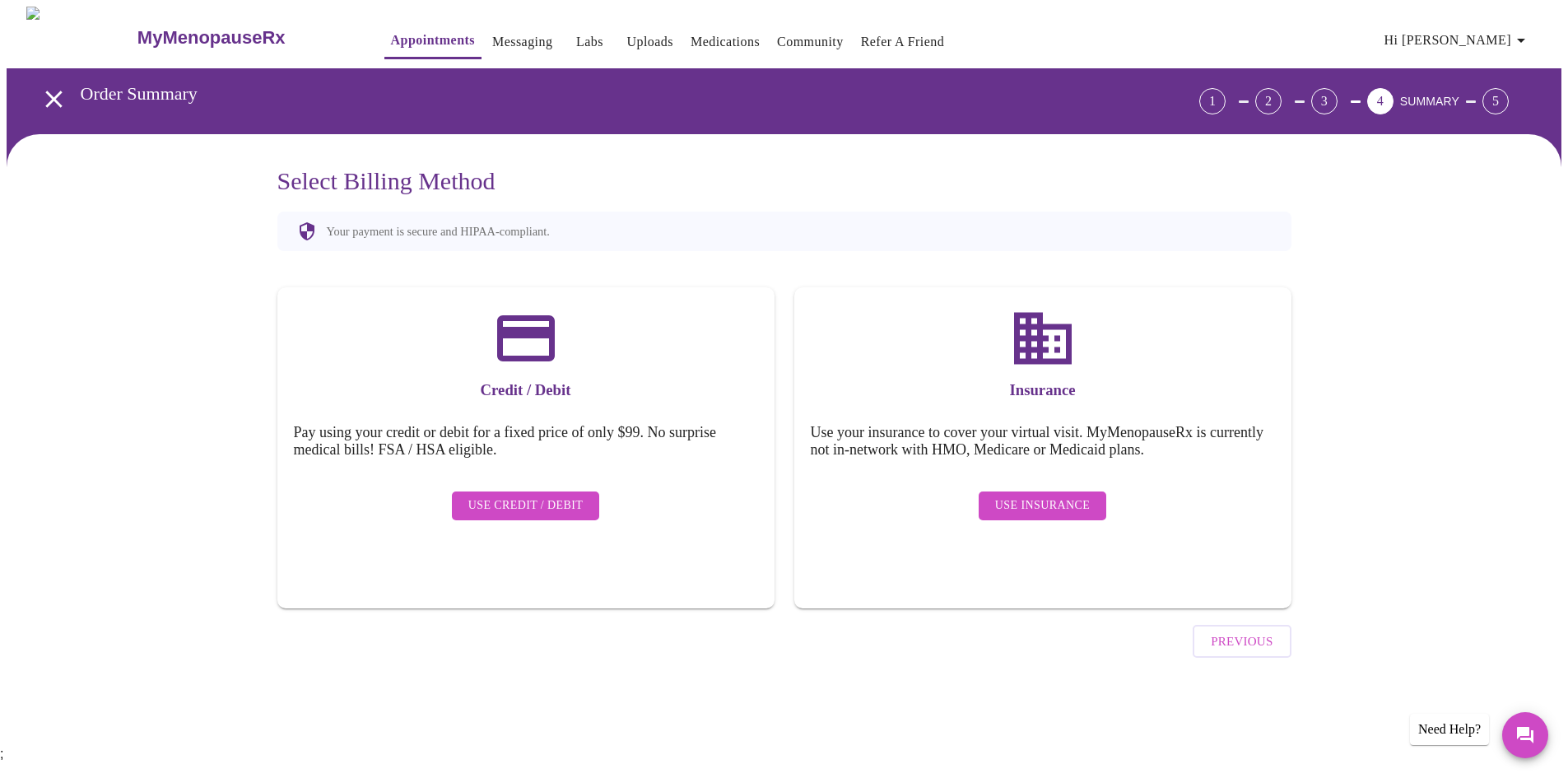
scroll to position [17, 0]
